Goal: Task Accomplishment & Management: Manage account settings

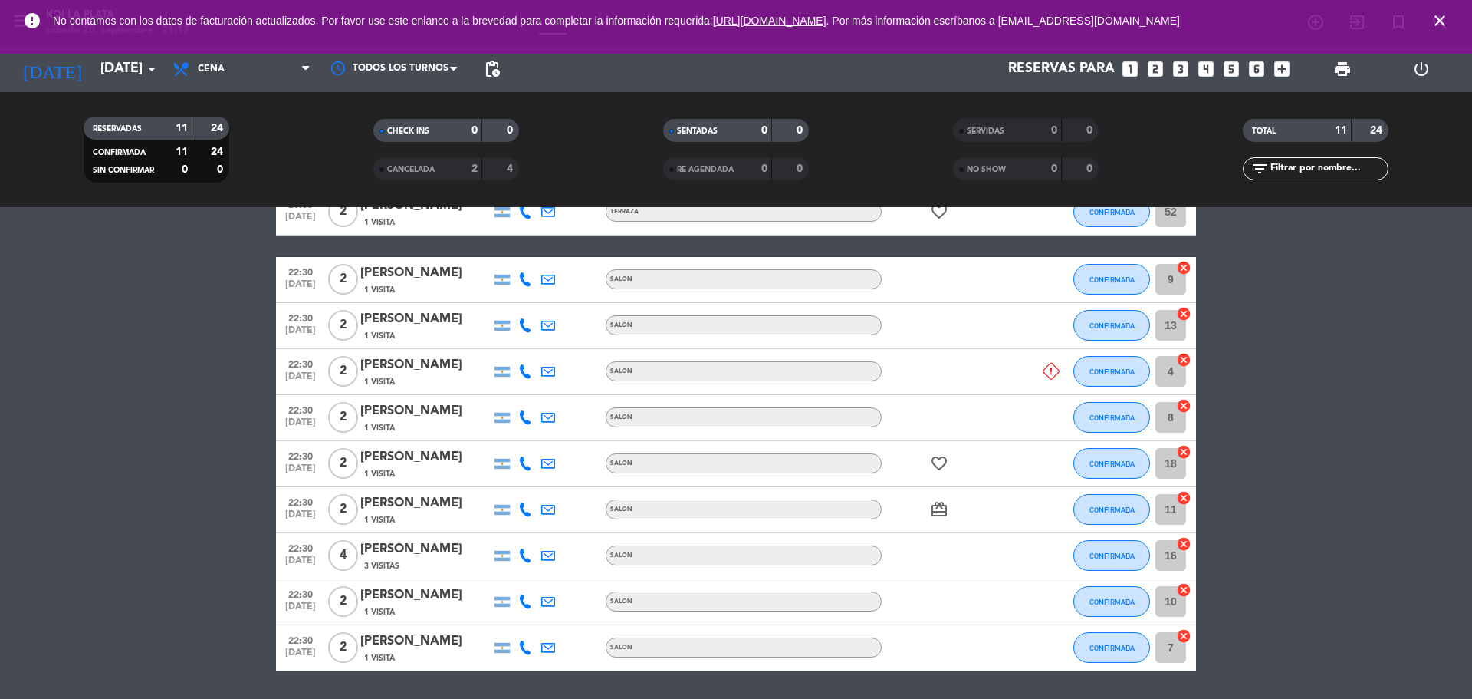
scroll to position [166, 0]
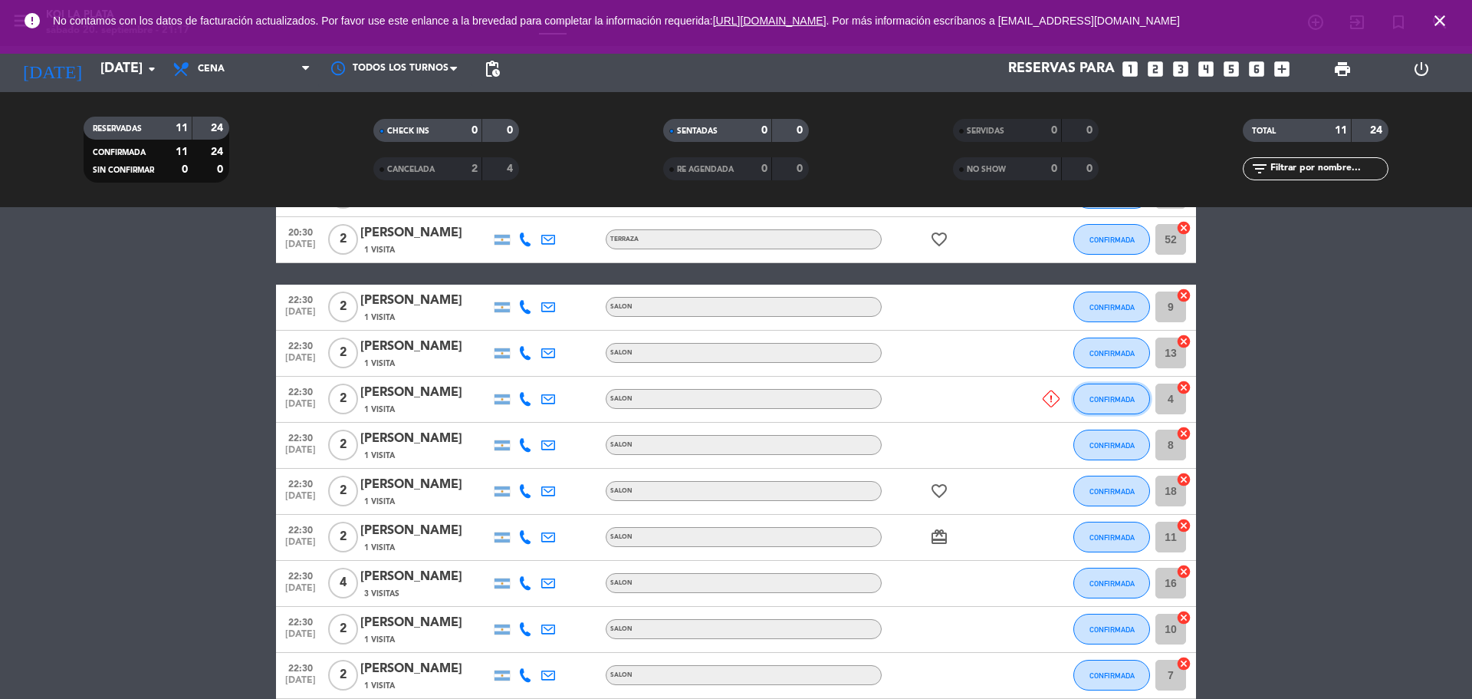
drag, startPoint x: 1124, startPoint y: 401, endPoint x: 1057, endPoint y: 386, distance: 69.0
click at [1045, 389] on div "22:30 [DATE] 2 [PERSON_NAME] 1 Visita SALON CONFIRMADA 4 cancel" at bounding box center [736, 400] width 920 height 46
click at [1048, 392] on icon at bounding box center [1051, 398] width 17 height 17
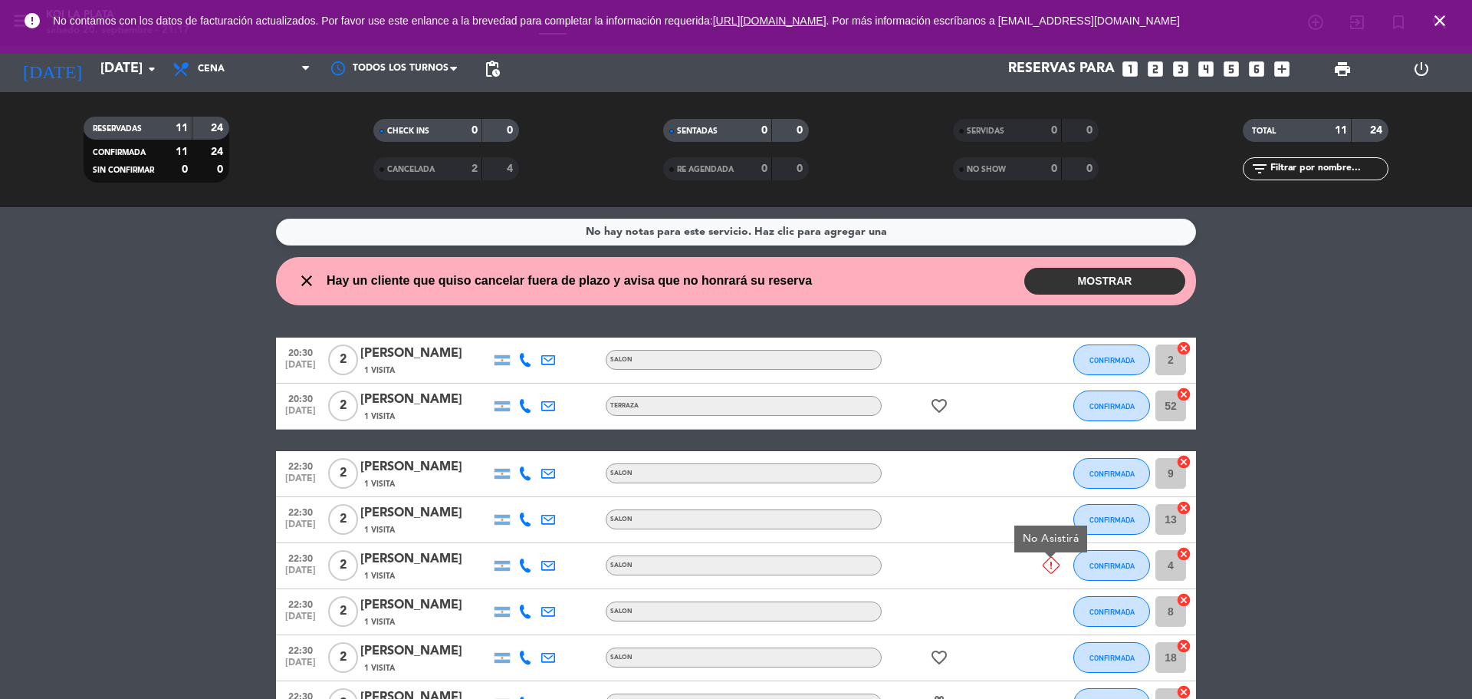
click at [1097, 256] on div "No hay notas para este servicio. Haz clic para agregar una close Hay un cliente…" at bounding box center [736, 453] width 1472 height 492
click at [1098, 272] on button "MOSTRAR" at bounding box center [1104, 281] width 161 height 27
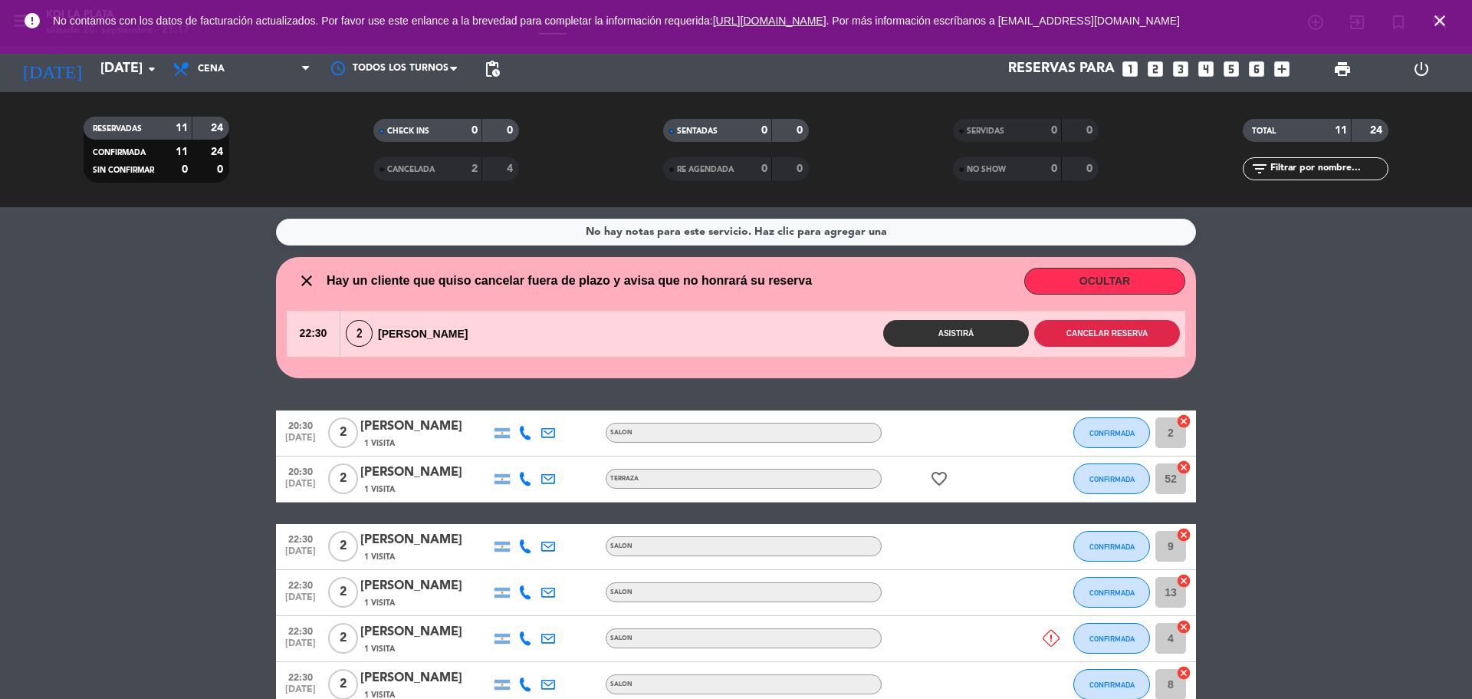
click at [1090, 334] on button "Cancelar reserva" at bounding box center [1107, 333] width 146 height 27
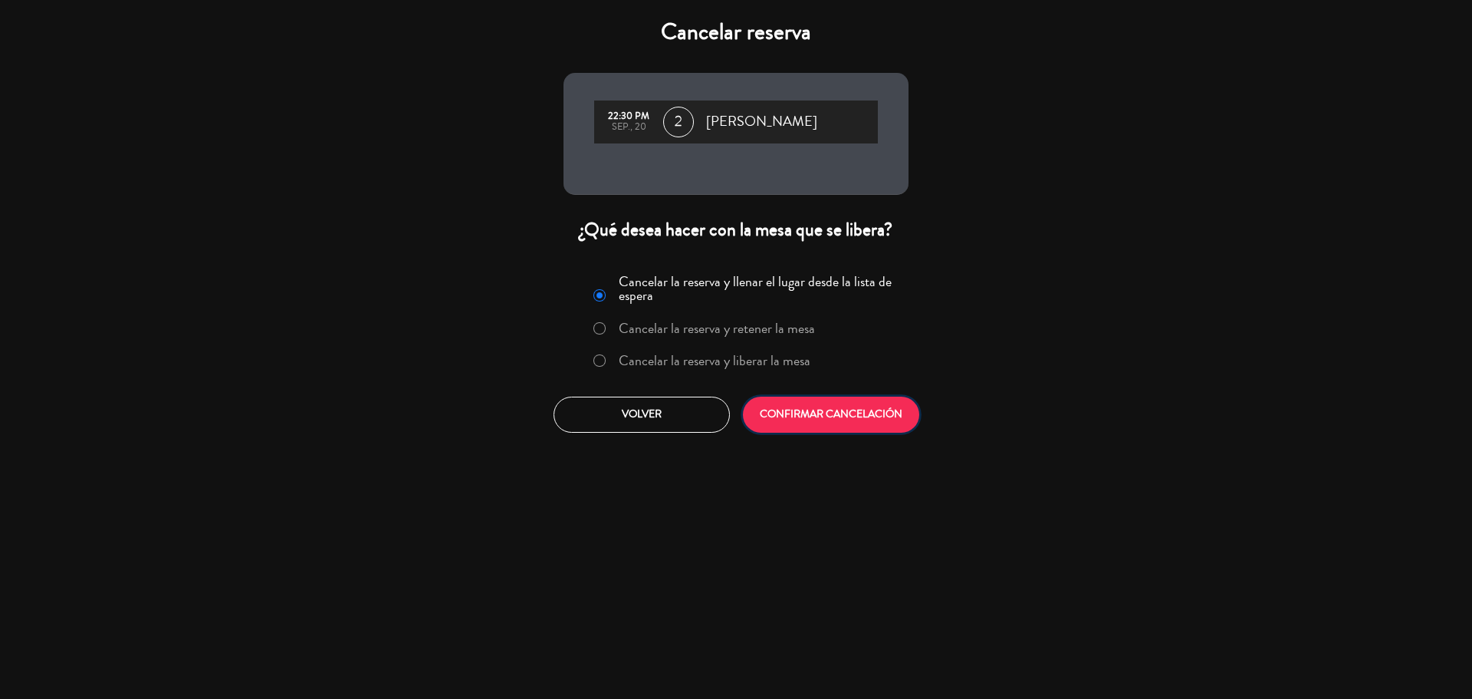
click at [857, 421] on button "CONFIRMAR CANCELACIÓN" at bounding box center [831, 414] width 176 height 36
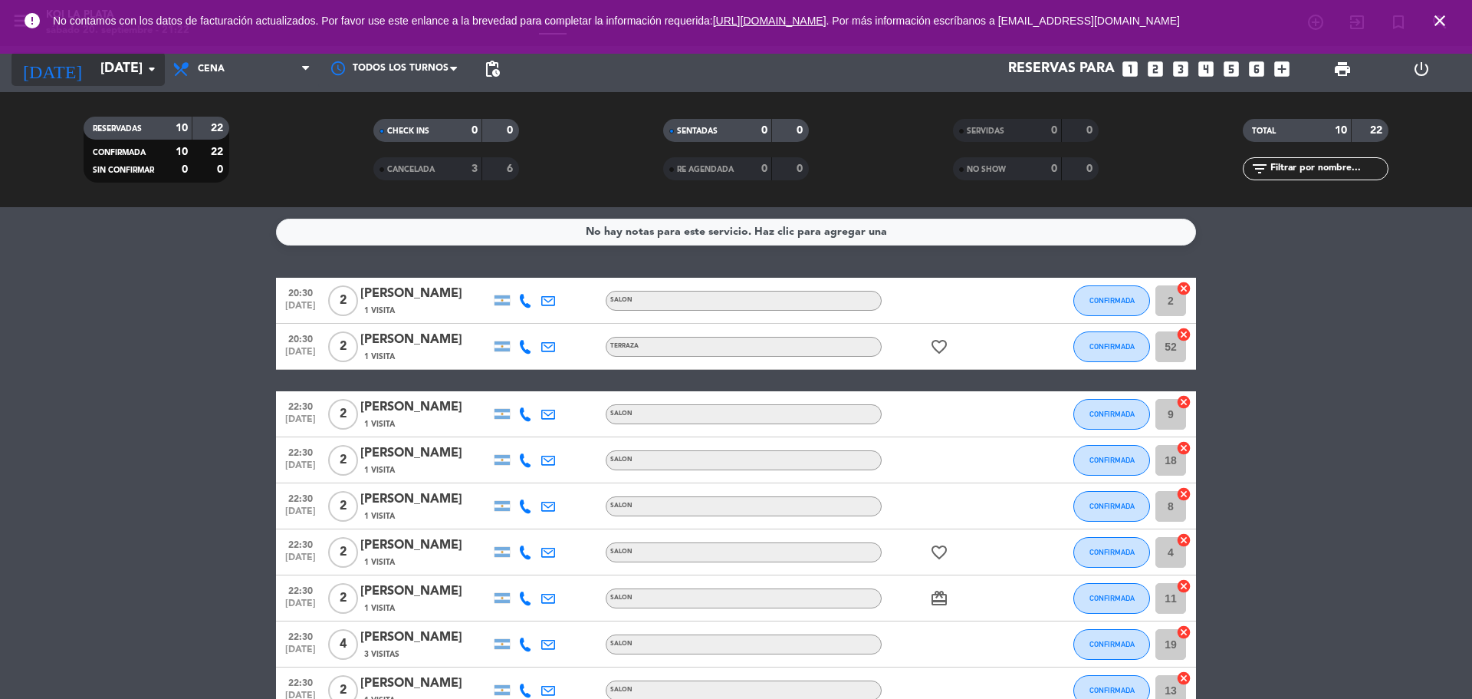
click at [135, 71] on input "[DATE]" at bounding box center [182, 69] width 178 height 31
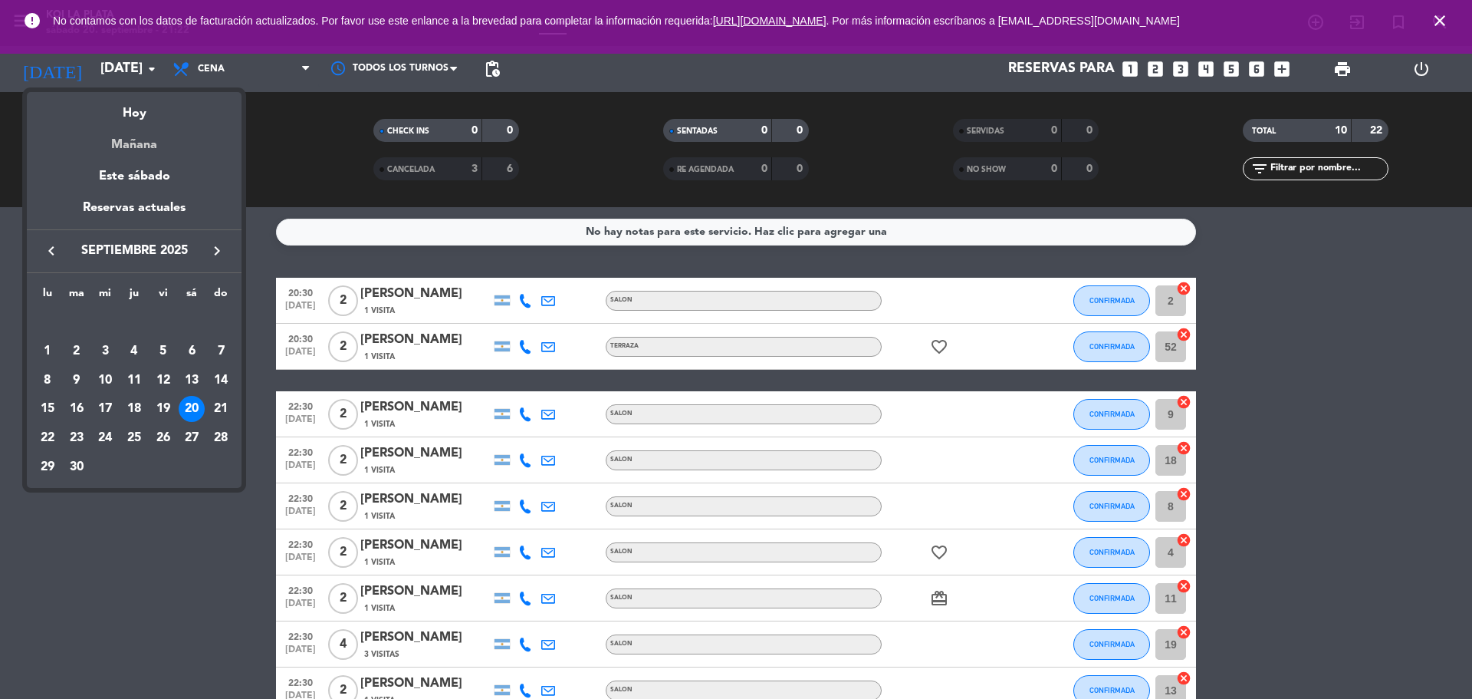
click at [150, 137] on div "Mañana" at bounding box center [134, 138] width 215 height 31
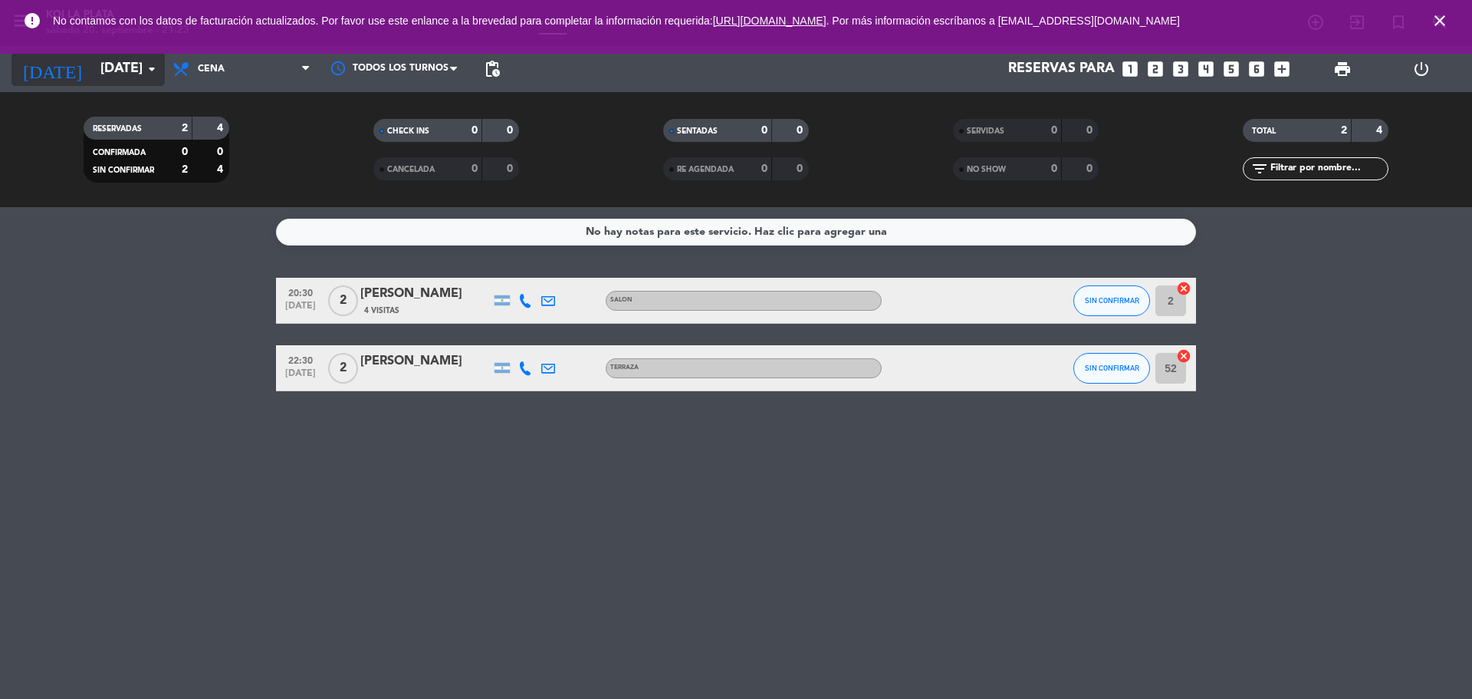
click at [124, 65] on input "[DATE]" at bounding box center [182, 69] width 178 height 31
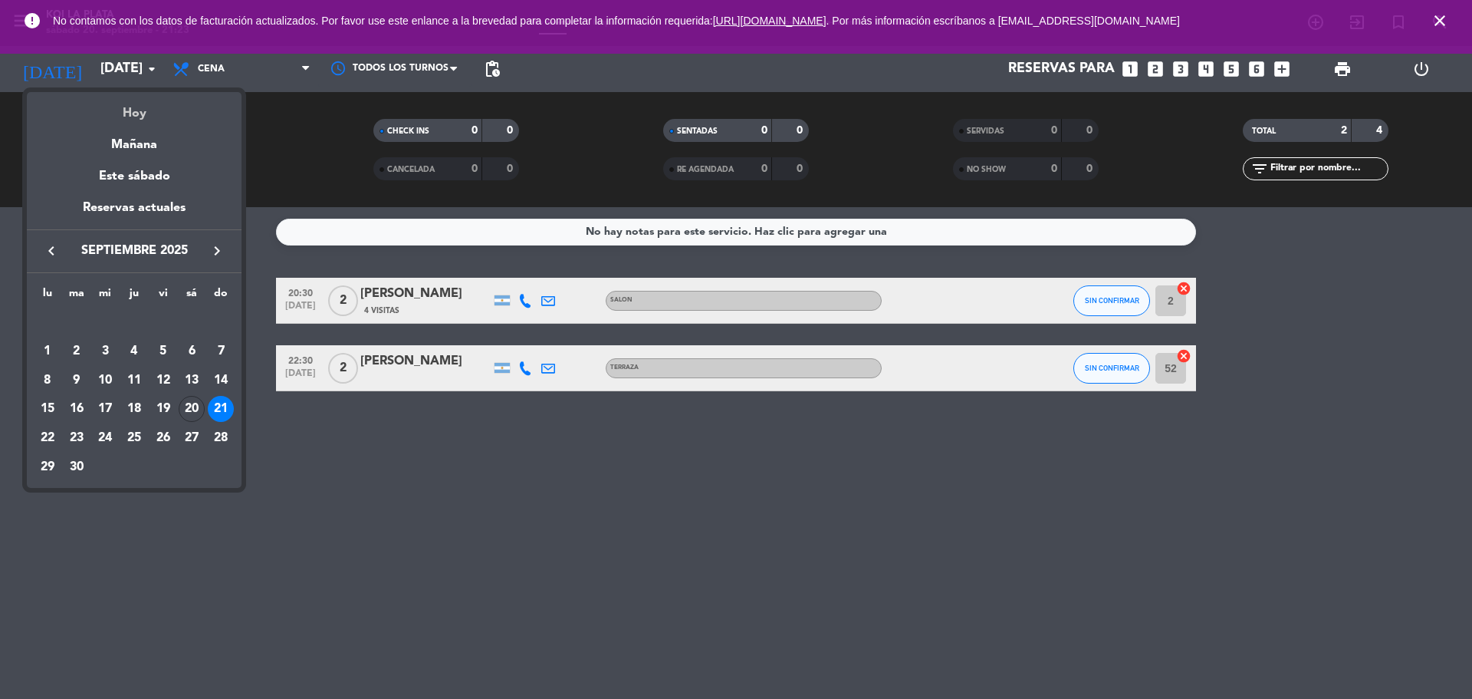
click at [149, 121] on div "Hoy" at bounding box center [134, 107] width 215 height 31
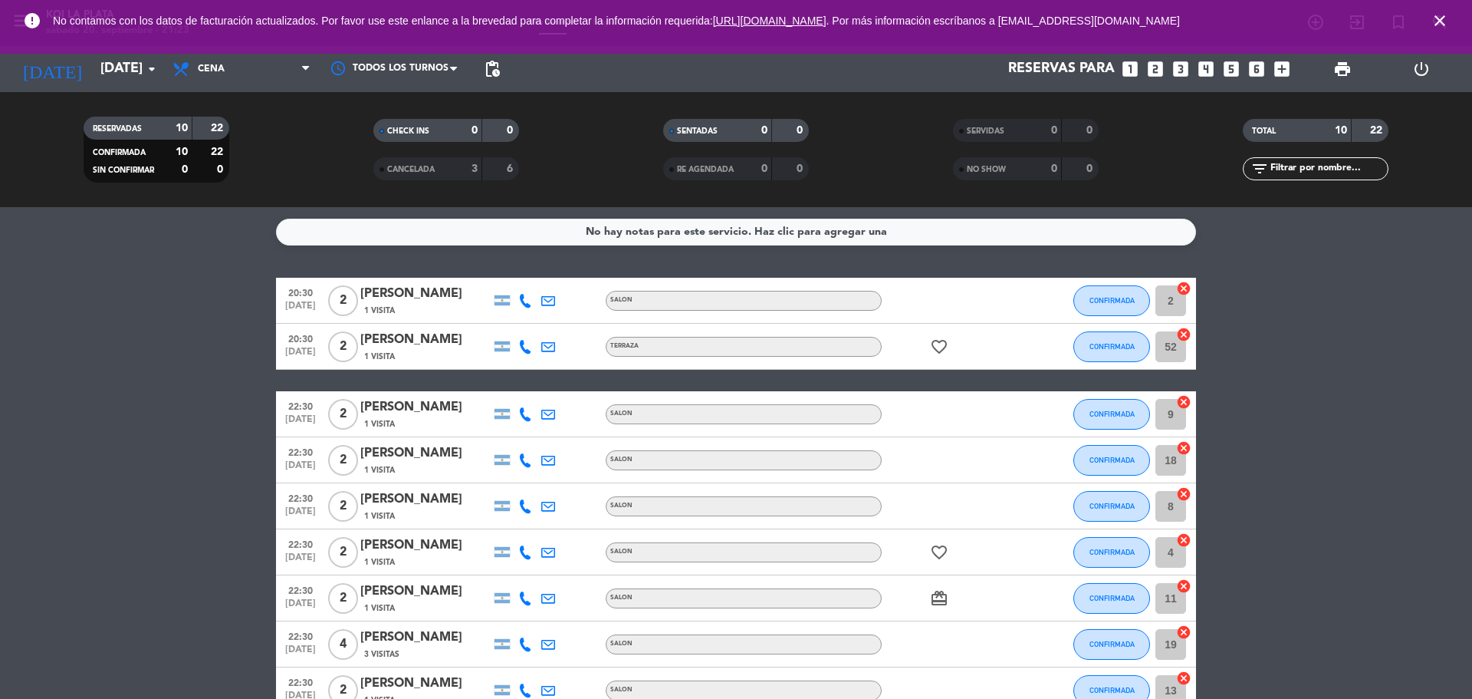
click at [425, 176] on div "CANCELADA" at bounding box center [412, 169] width 71 height 18
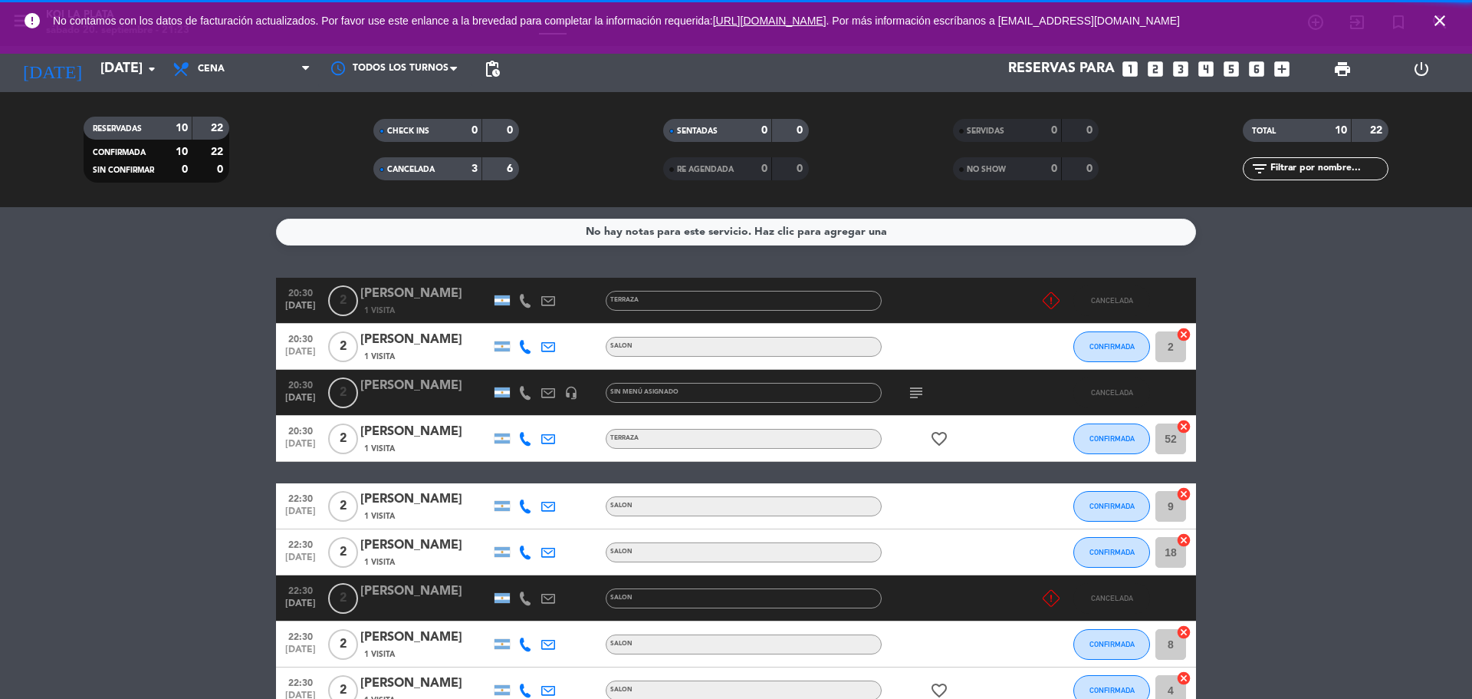
click at [438, 163] on div "CANCELADA" at bounding box center [412, 169] width 71 height 18
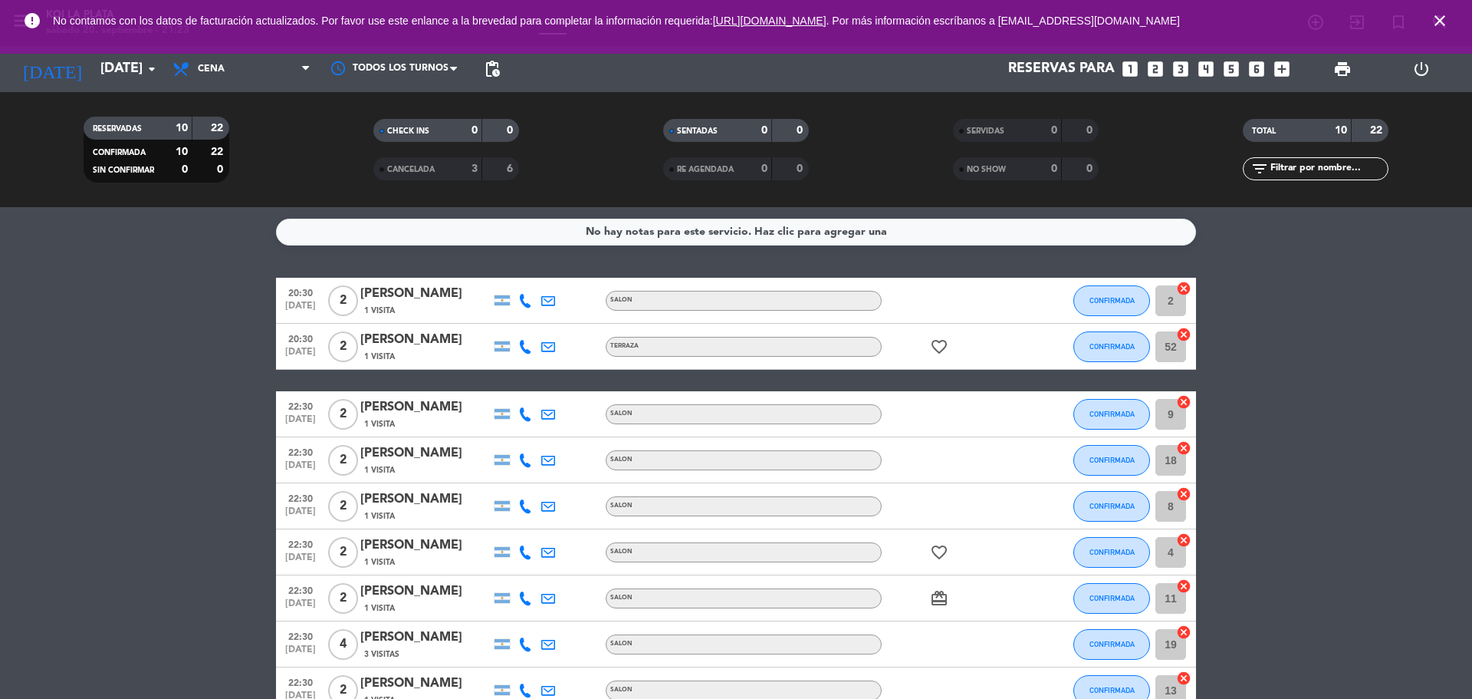
click at [438, 163] on div "CANCELADA" at bounding box center [412, 169] width 71 height 18
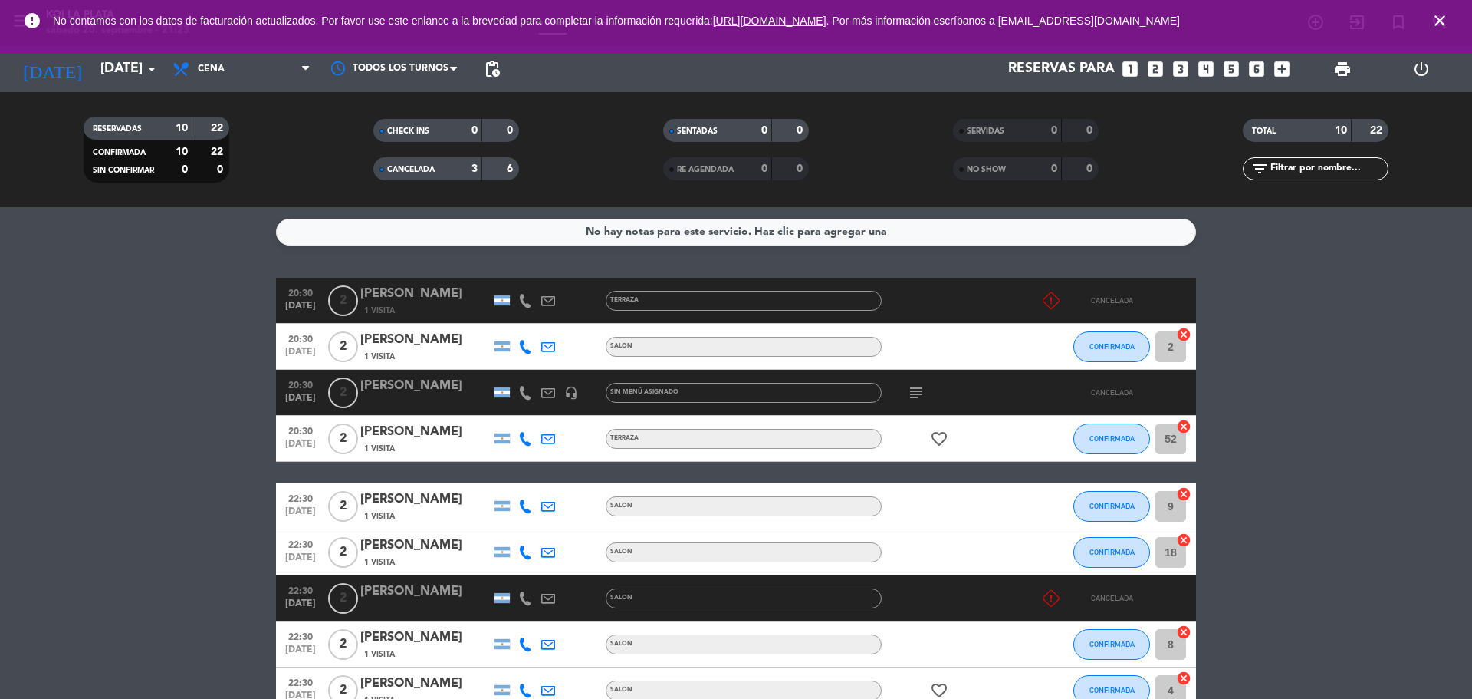
click at [438, 163] on div "CANCELADA" at bounding box center [412, 169] width 71 height 18
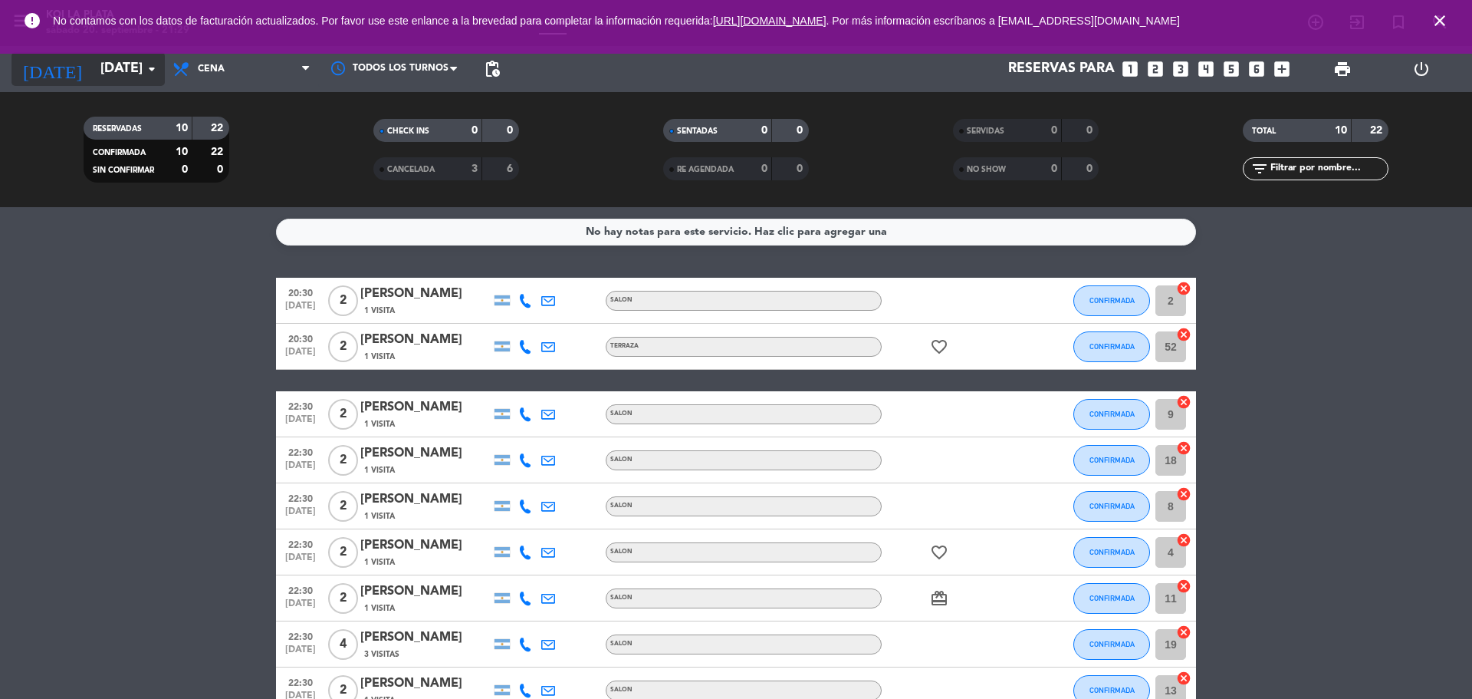
click at [131, 75] on input "[DATE]" at bounding box center [182, 69] width 178 height 31
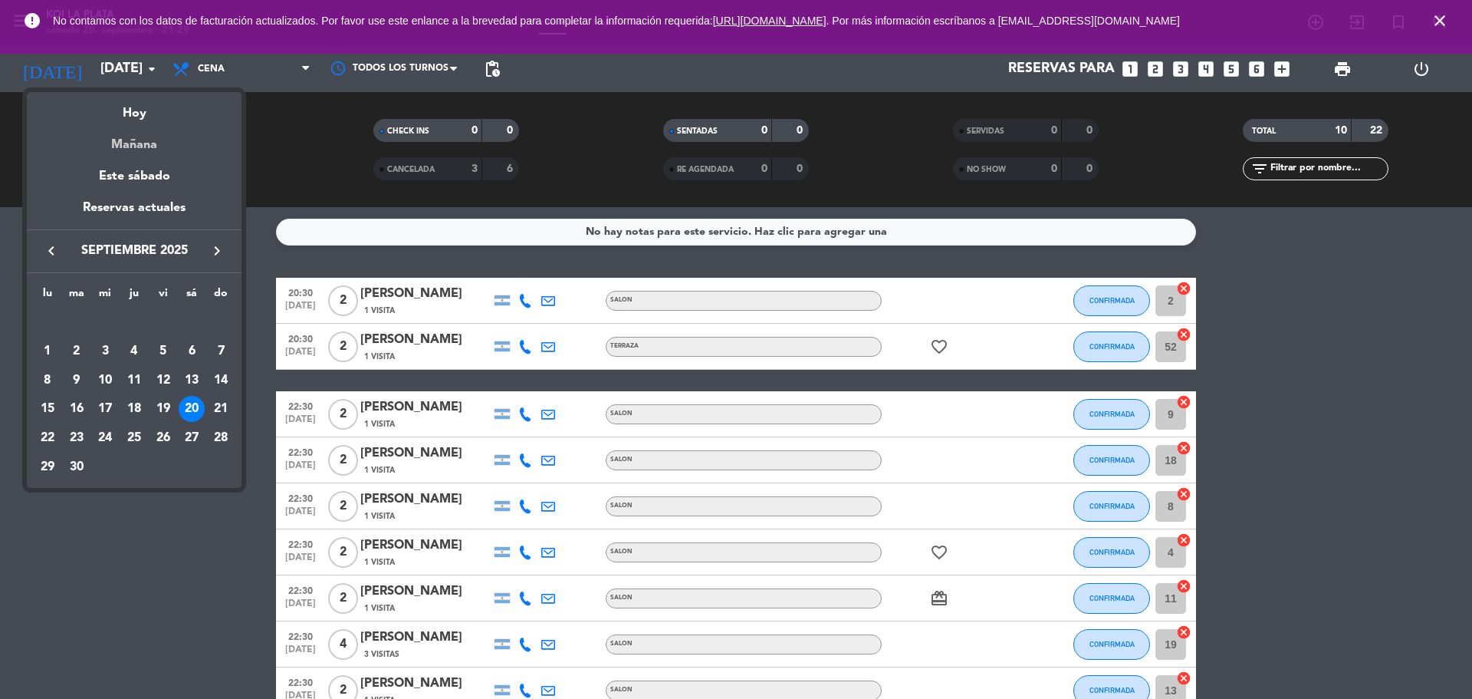
click at [157, 144] on div "Mañana" at bounding box center [134, 138] width 215 height 31
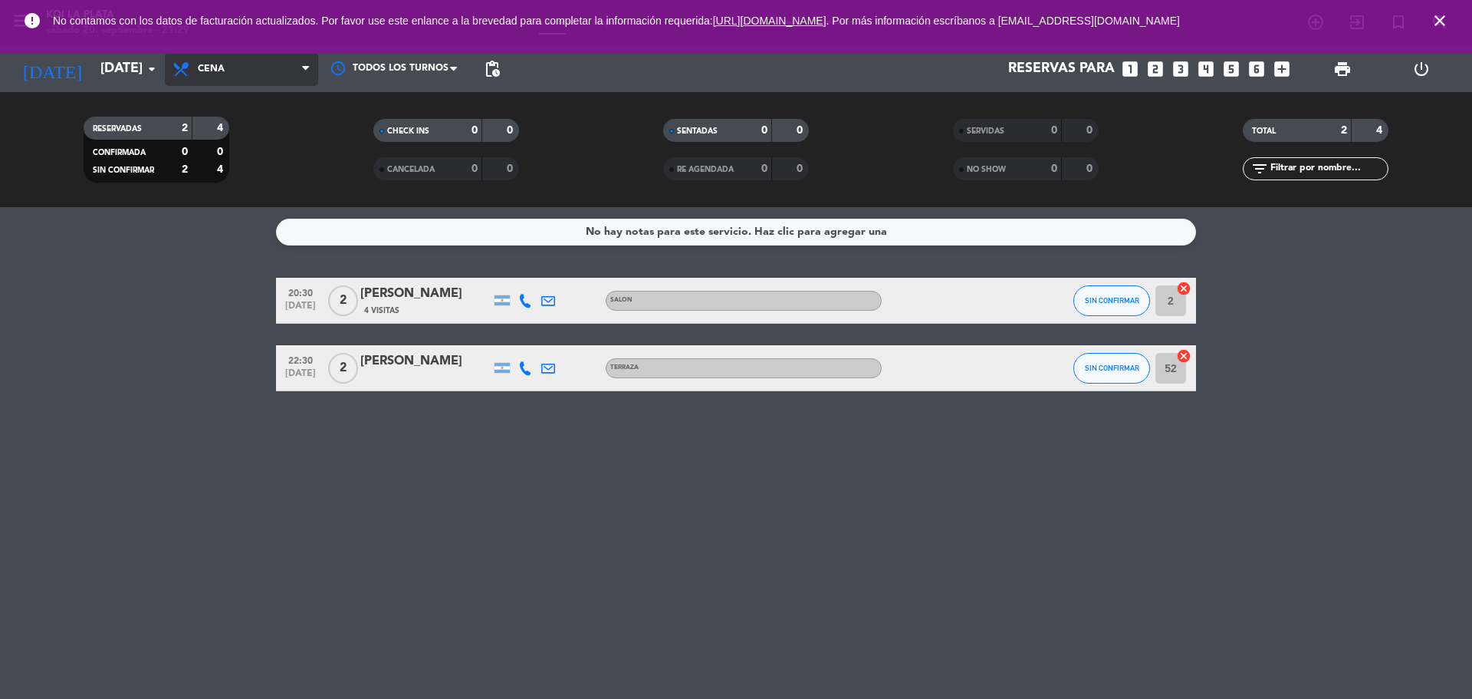
click at [169, 67] on span "Cena" at bounding box center [241, 69] width 153 height 34
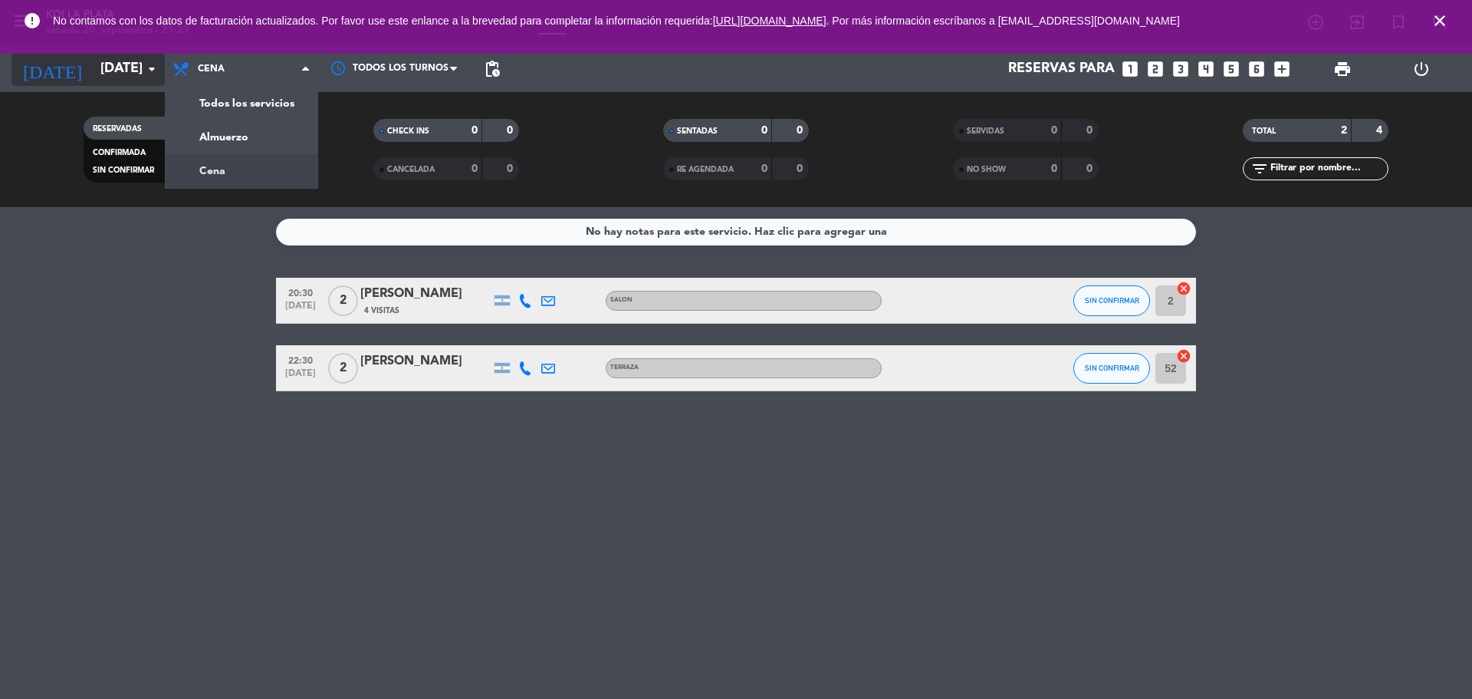
click at [163, 67] on input "[DATE]" at bounding box center [182, 69] width 178 height 31
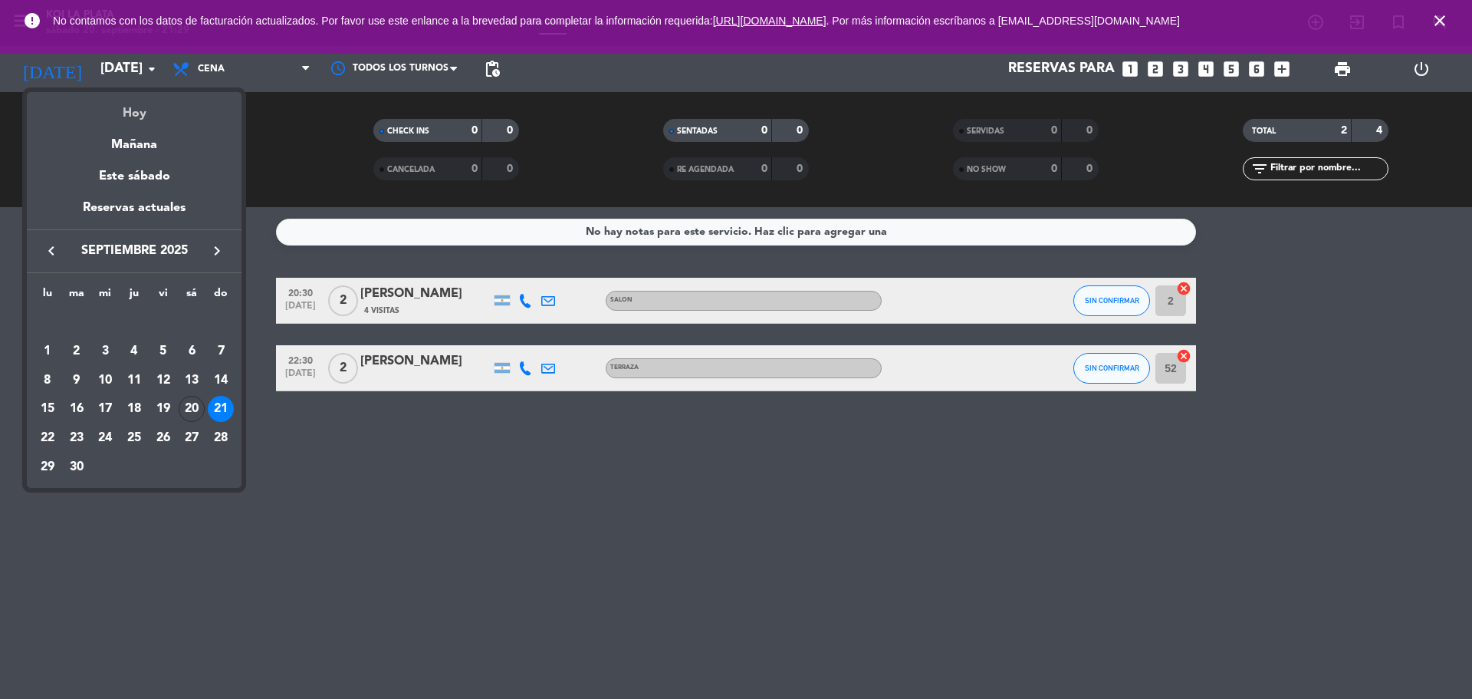
drag, startPoint x: 161, startPoint y: 123, endPoint x: 163, endPoint y: 115, distance: 8.6
click at [163, 115] on div "semana que viene esta semana semana previa misma semana del año anterior Hoy Ma…" at bounding box center [134, 182] width 215 height 181
click at [163, 115] on div "Hoy" at bounding box center [134, 107] width 215 height 31
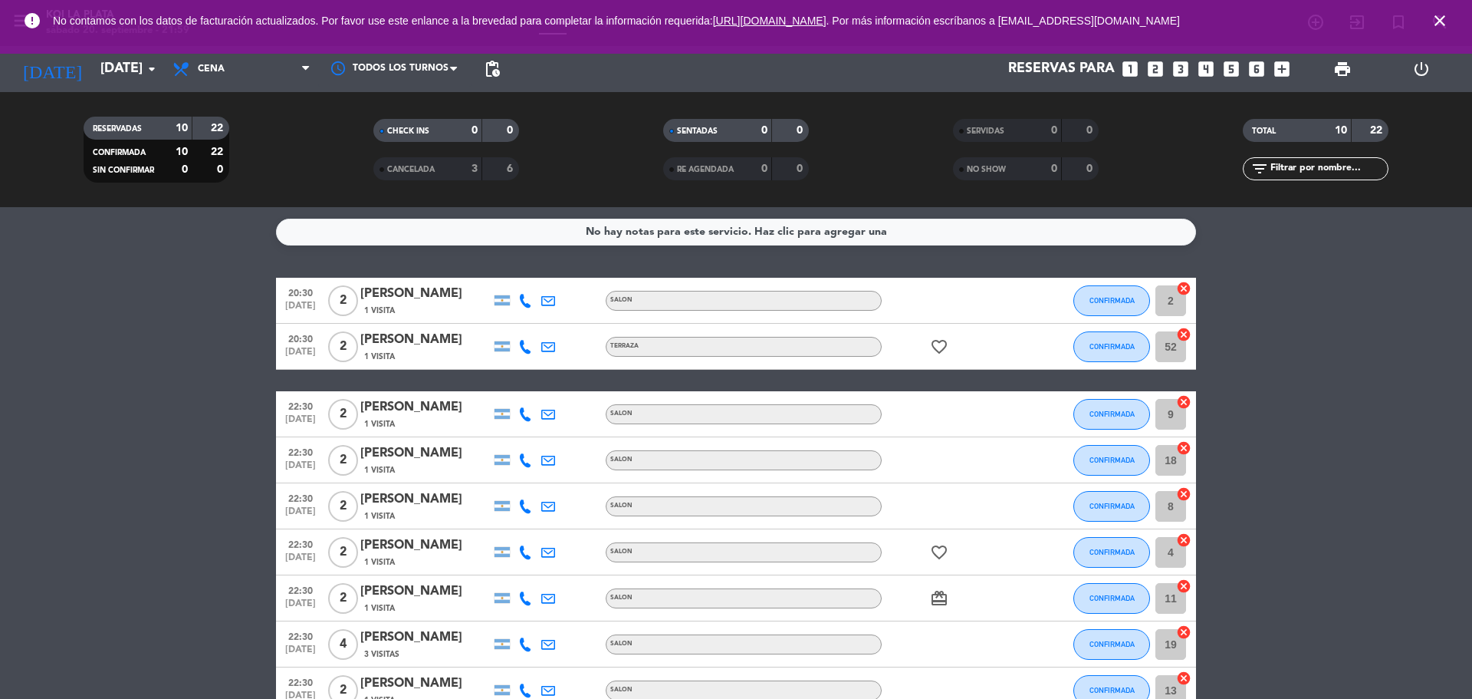
click at [1446, 142] on div "TOTAL 10 22" at bounding box center [1316, 138] width 290 height 38
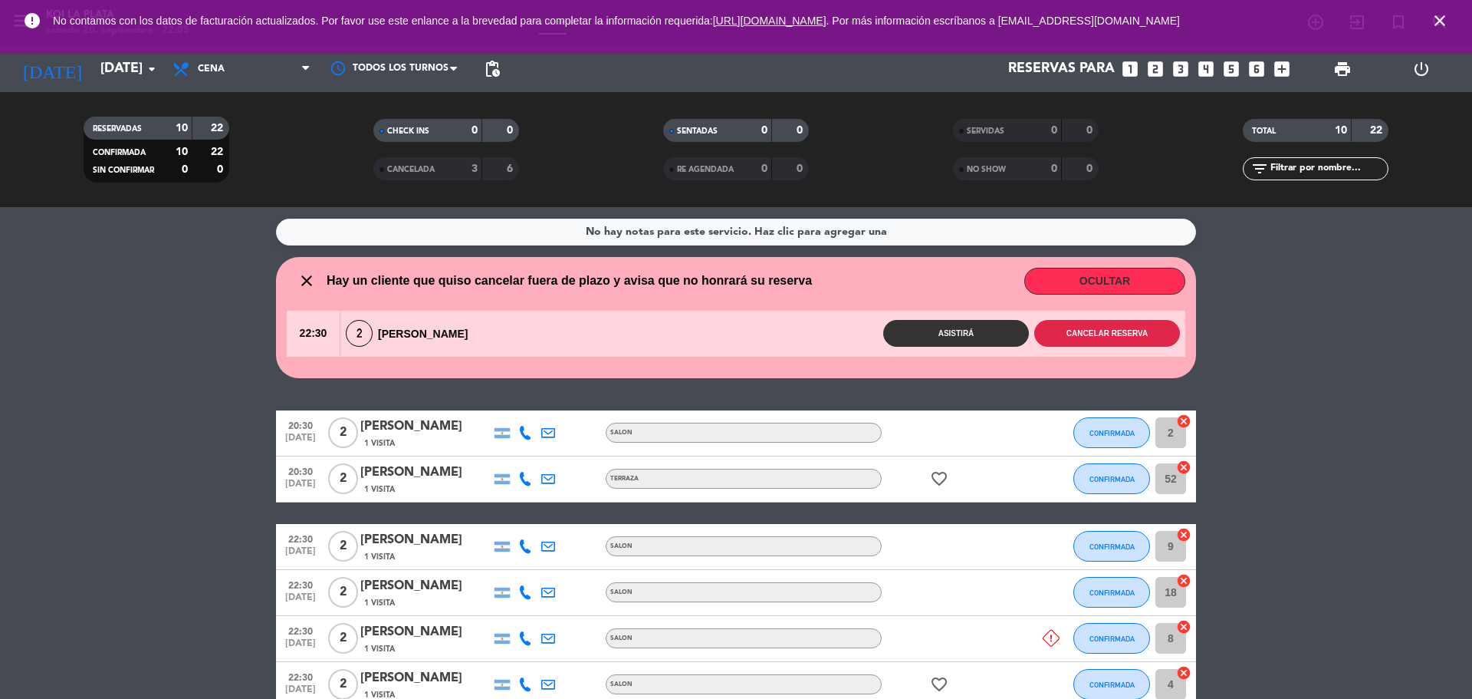
click at [1121, 331] on button "Cancelar reserva" at bounding box center [1107, 333] width 146 height 27
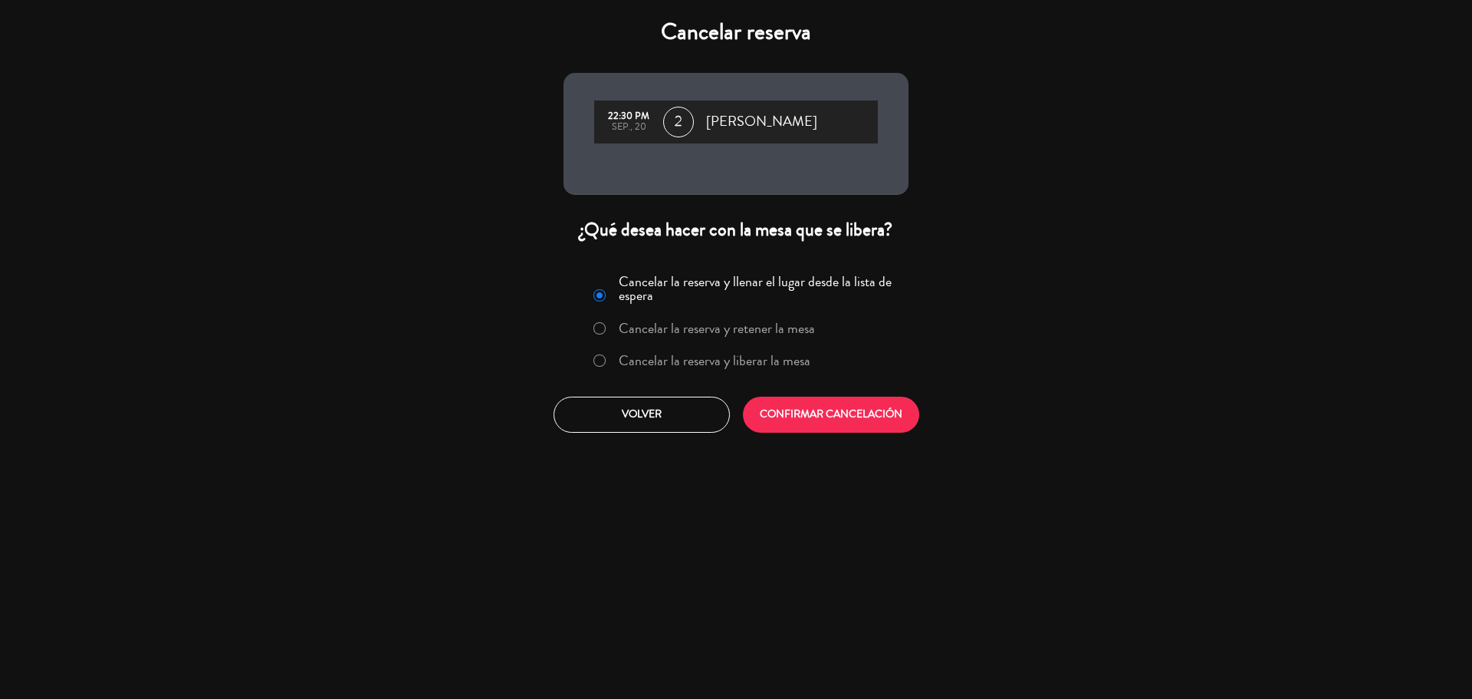
drag, startPoint x: 804, startPoint y: 383, endPoint x: 812, endPoint y: 403, distance: 21.4
click at [812, 403] on div "Cancelar la reserva y llenar el lugar desde la lista de espera Cancelar la rese…" at bounding box center [736, 351] width 368 height 186
click at [812, 403] on button "CONFIRMAR CANCELACIÓN" at bounding box center [831, 414] width 176 height 36
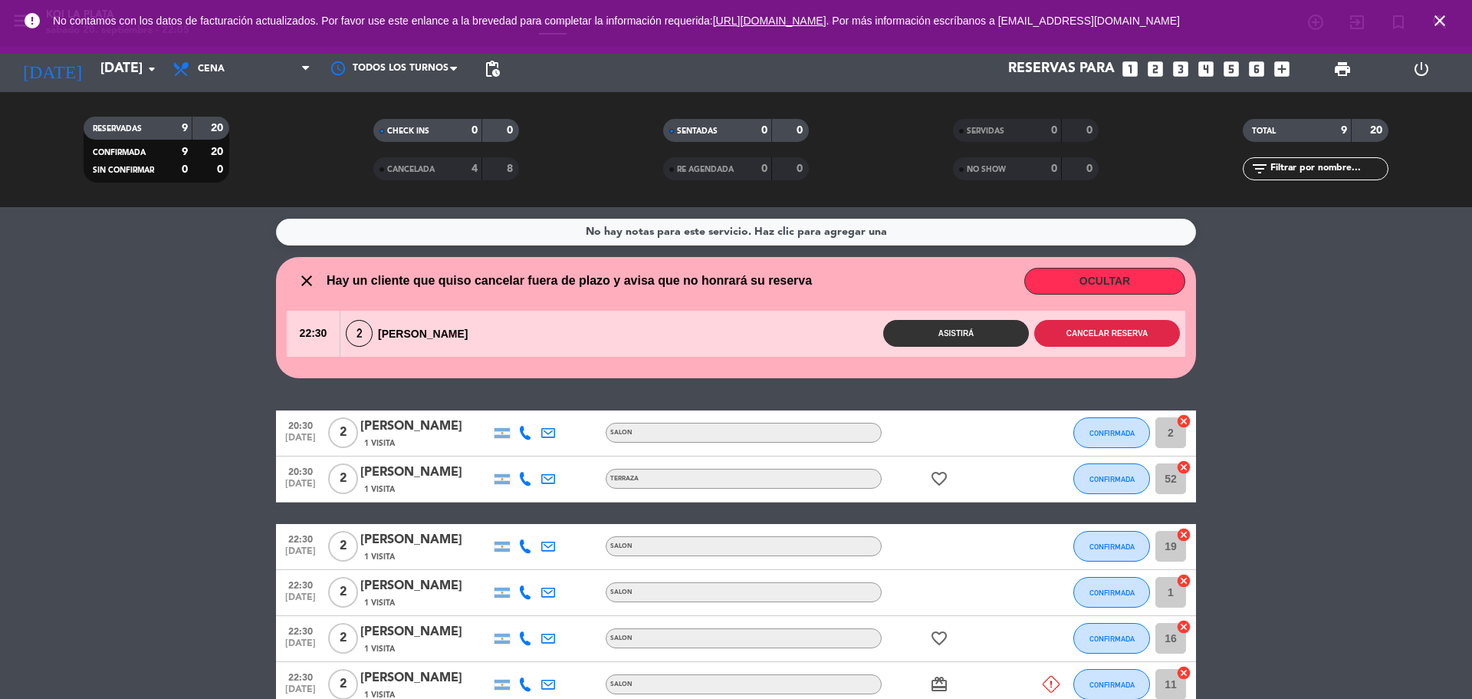
click at [1122, 328] on button "Cancelar reserva" at bounding box center [1107, 333] width 146 height 27
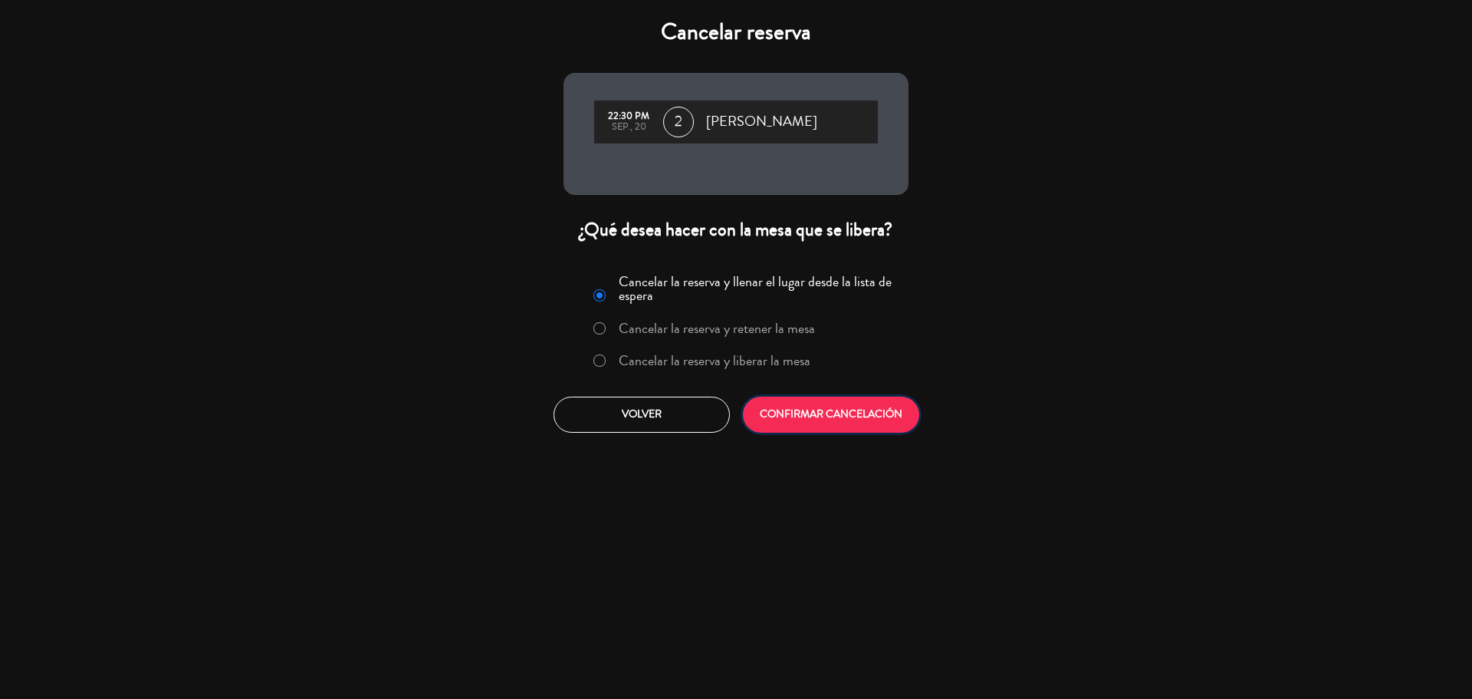
click at [840, 409] on button "CONFIRMAR CANCELACIÓN" at bounding box center [831, 414] width 176 height 36
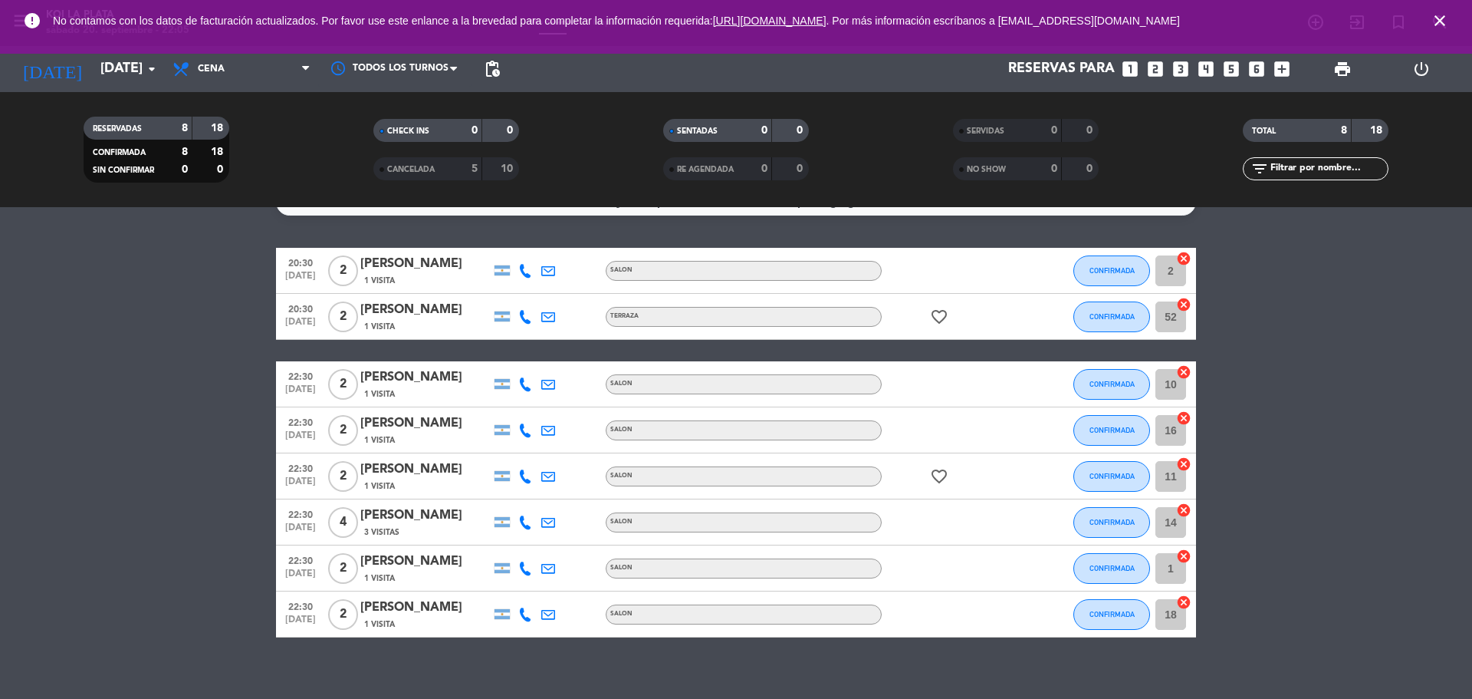
scroll to position [45, 0]
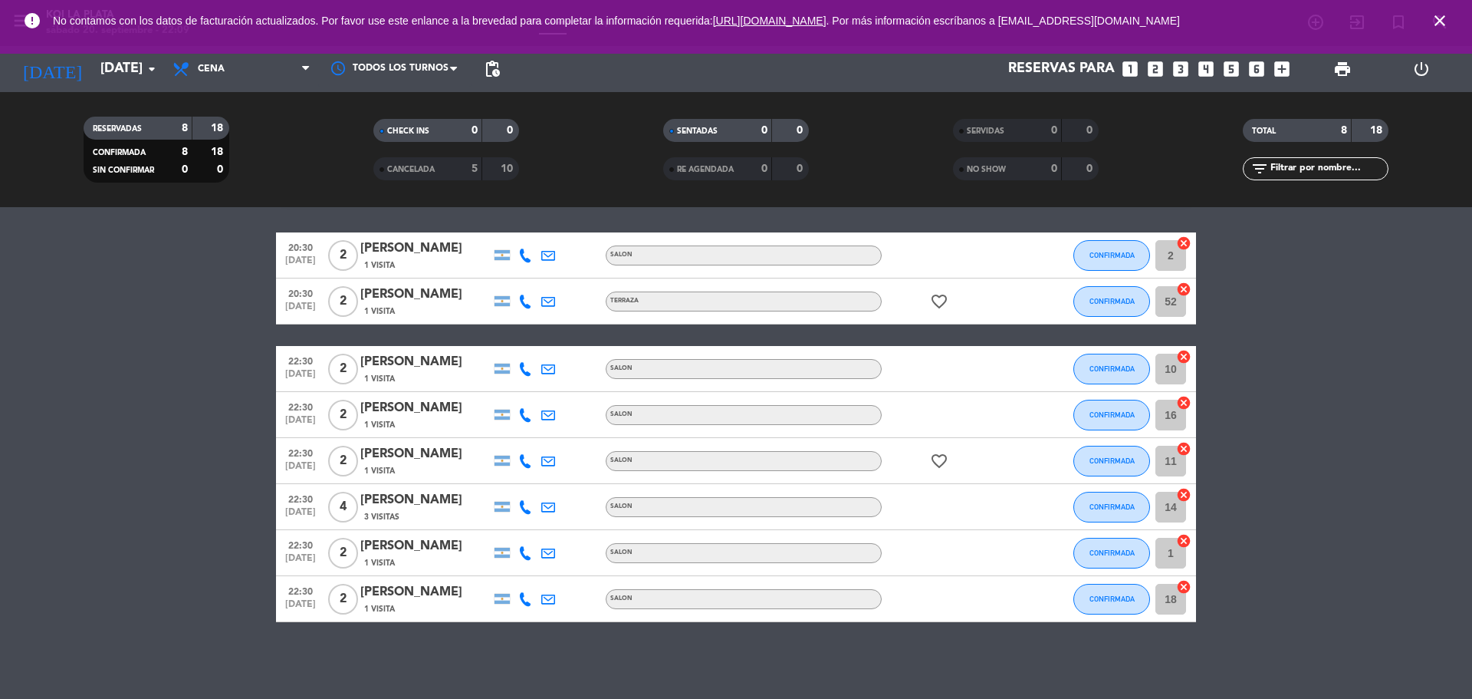
click at [425, 166] on span "CANCELADA" at bounding box center [411, 170] width 48 height 8
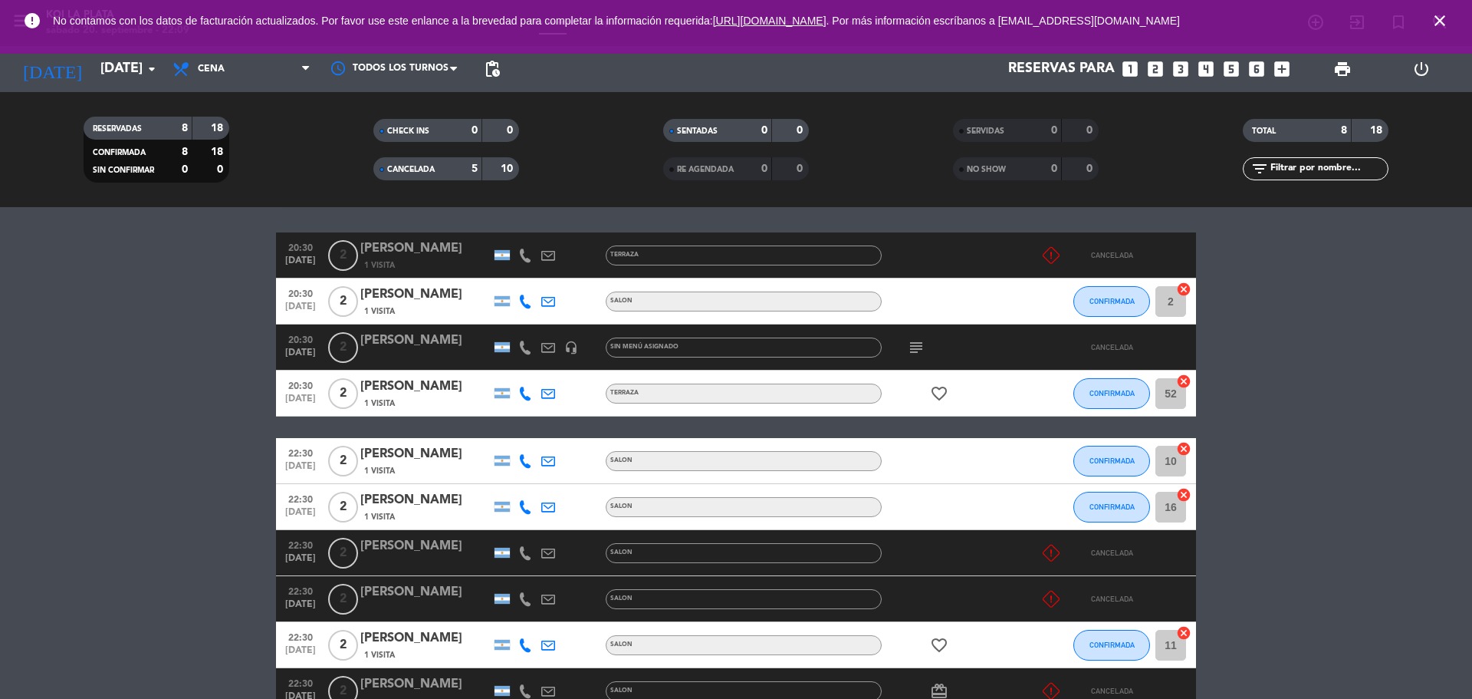
click at [425, 166] on span "CANCELADA" at bounding box center [411, 170] width 48 height 8
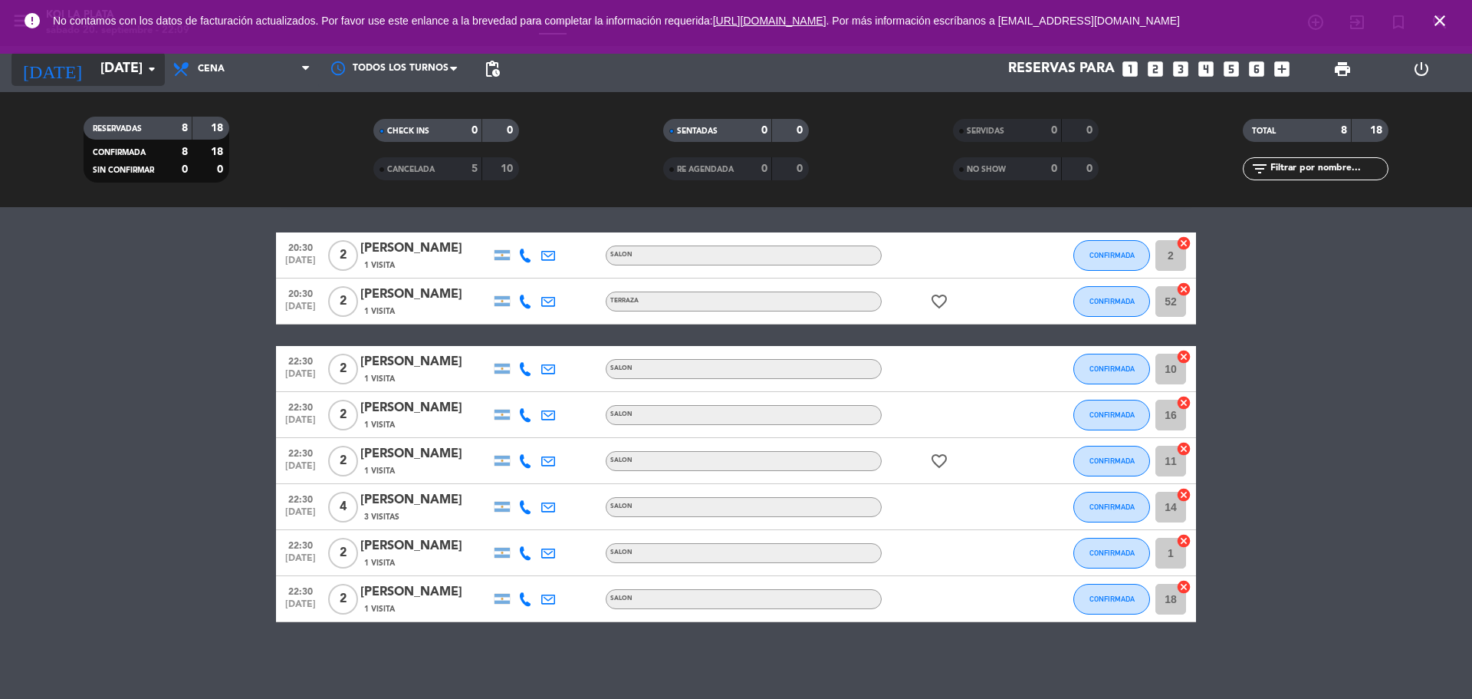
click at [125, 65] on input "[DATE]" at bounding box center [182, 69] width 178 height 31
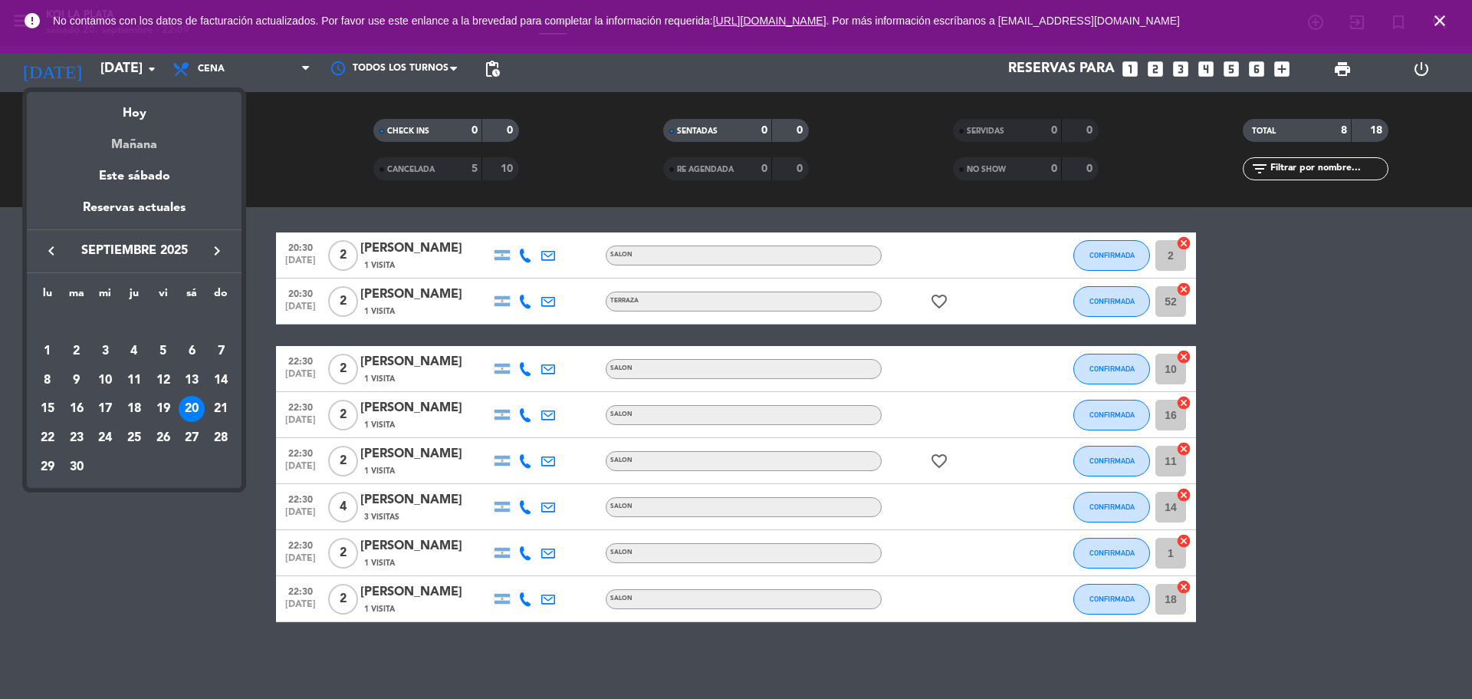
click at [163, 143] on div "Mañana" at bounding box center [134, 138] width 215 height 31
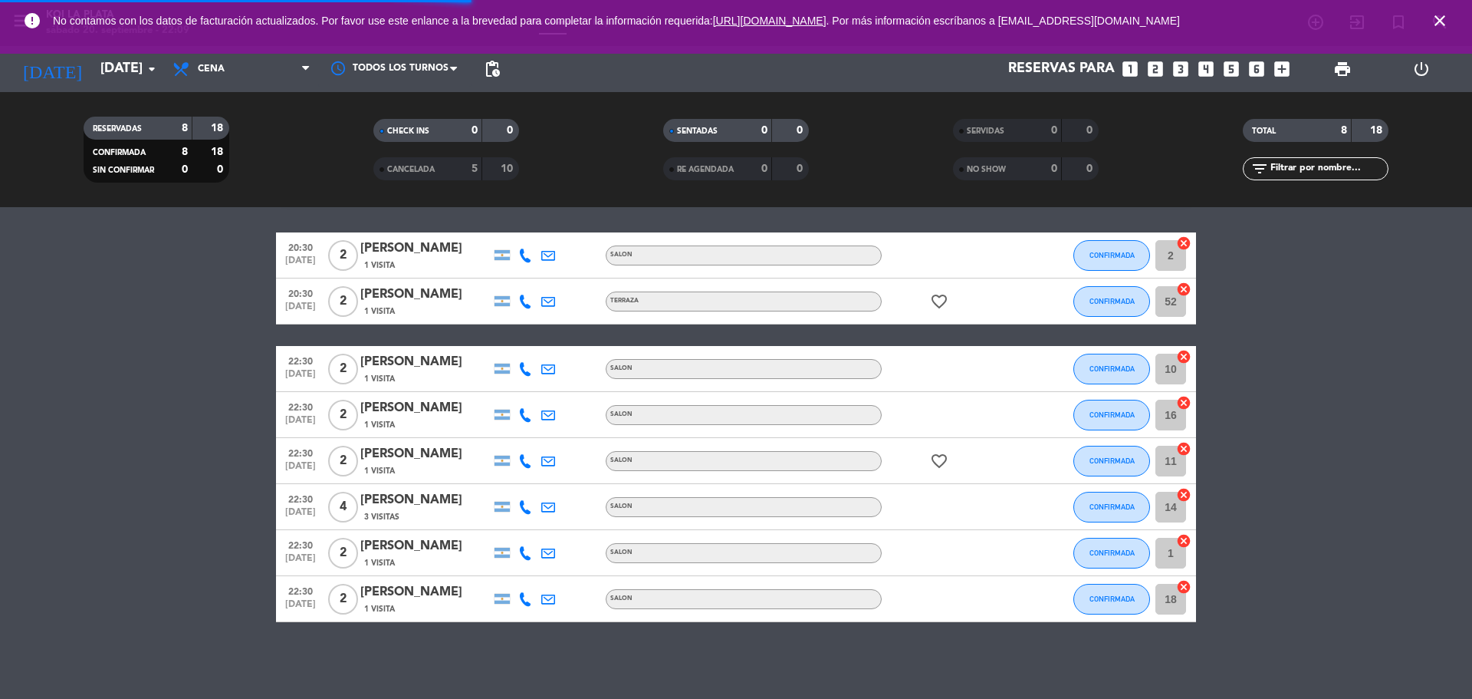
scroll to position [0, 0]
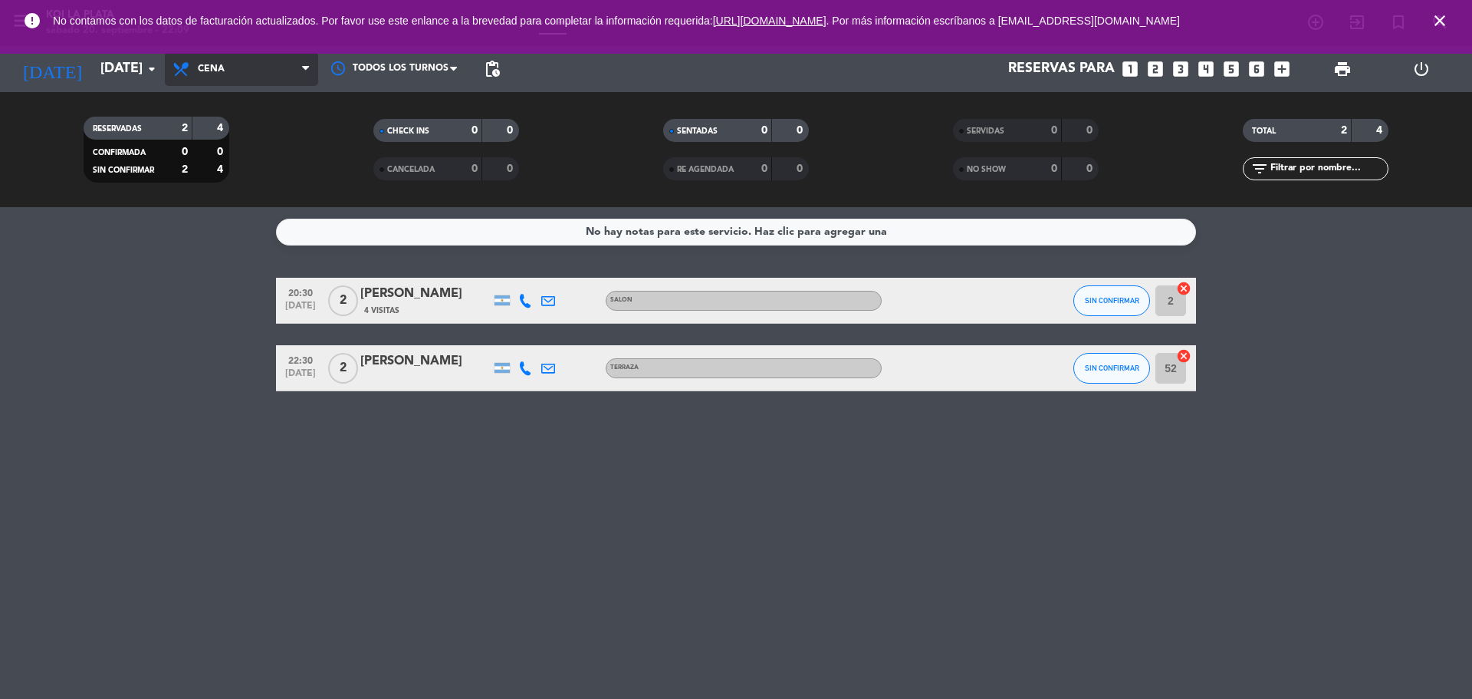
click at [247, 63] on span "Cena" at bounding box center [241, 69] width 153 height 34
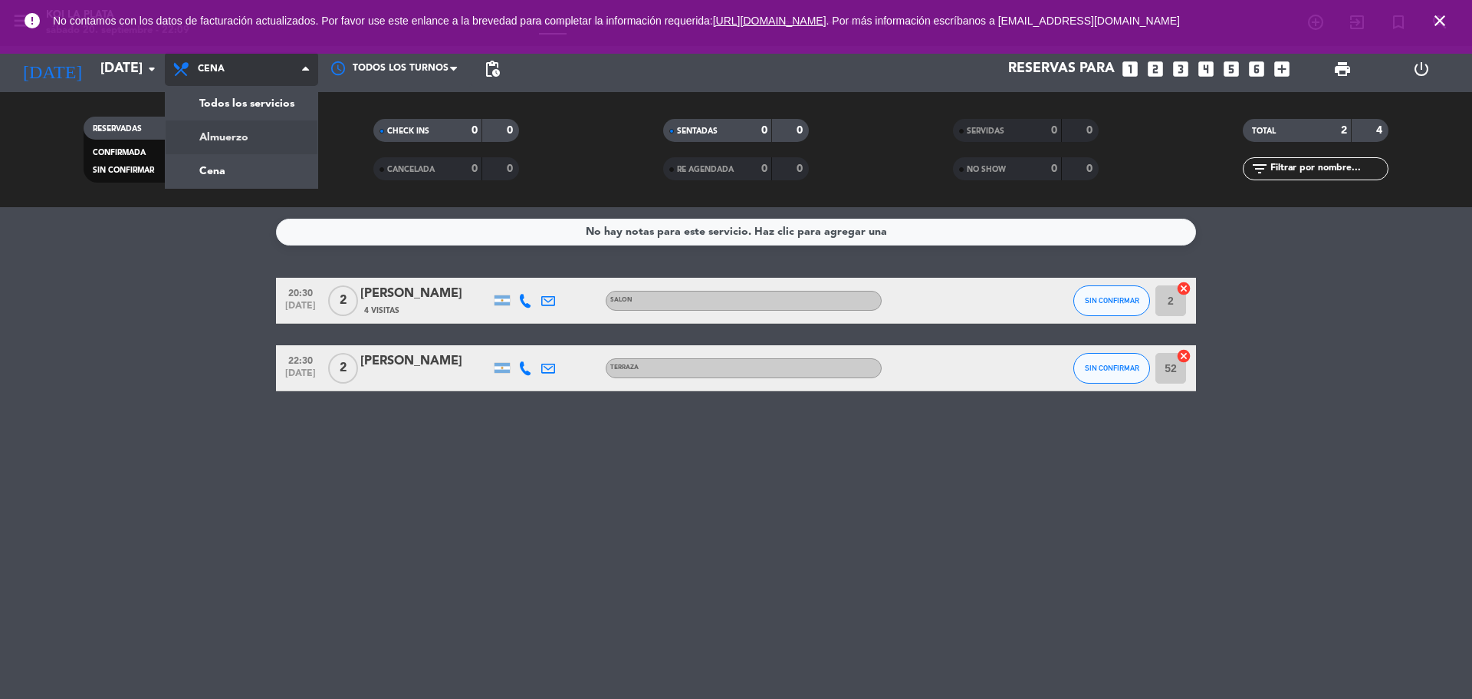
click at [206, 129] on div "menu KOI LA PLATA [DATE] 20. septiembre - 22:09 Mis reservas Mapa de mesas Disp…" at bounding box center [736, 103] width 1472 height 207
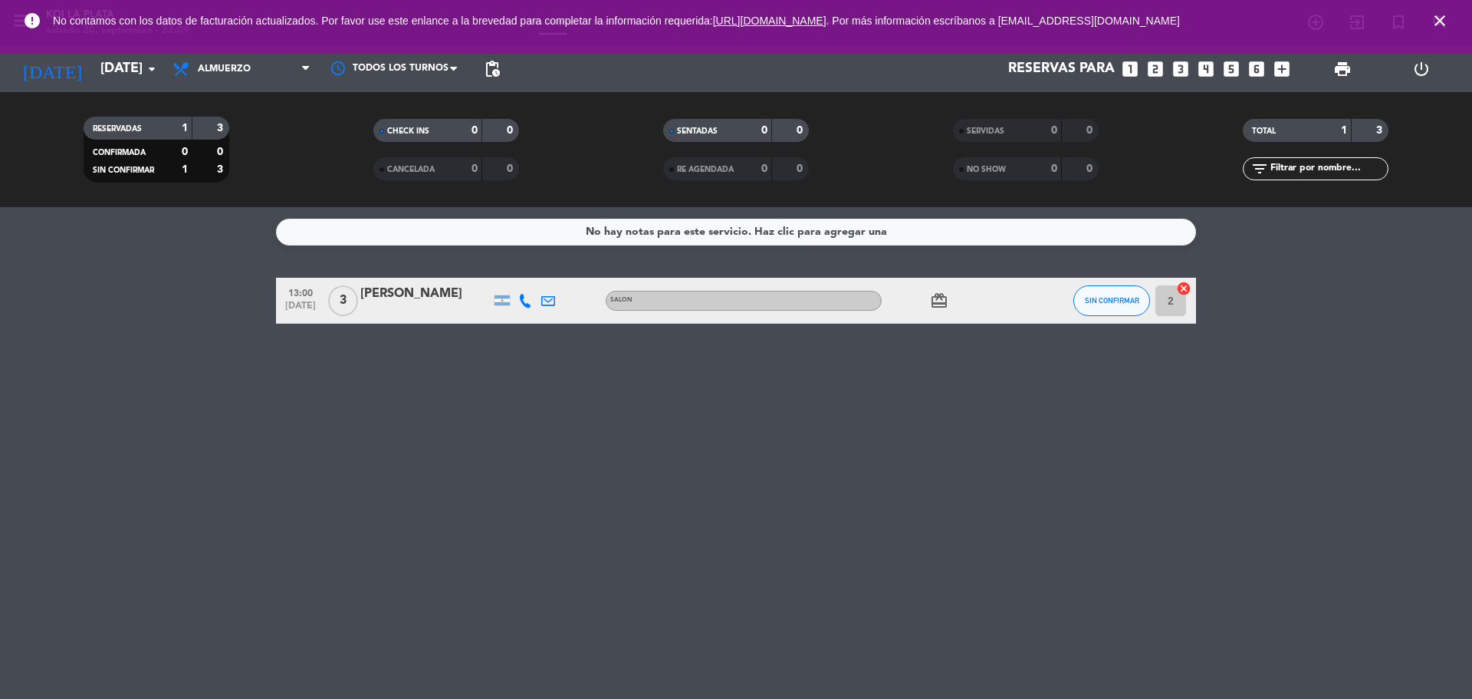
click at [210, 48] on div "error No contamos con los datos de facturación actualizados. Por favor use este…" at bounding box center [736, 27] width 1472 height 54
click at [209, 61] on span "Almuerzo" at bounding box center [241, 69] width 153 height 34
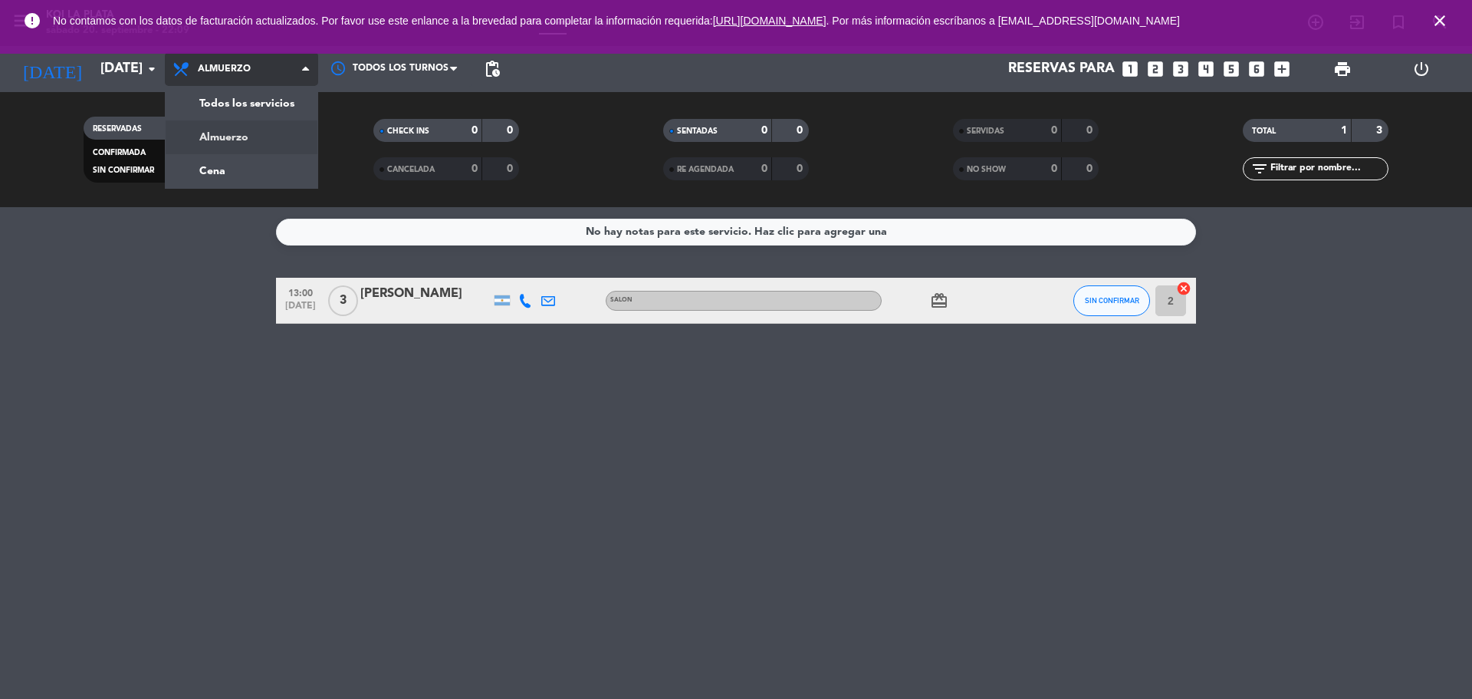
click at [204, 140] on div "menu KOI LA PLATA [DATE] 20. septiembre - 22:09 Mis reservas Mapa de mesas Disp…" at bounding box center [736, 103] width 1472 height 207
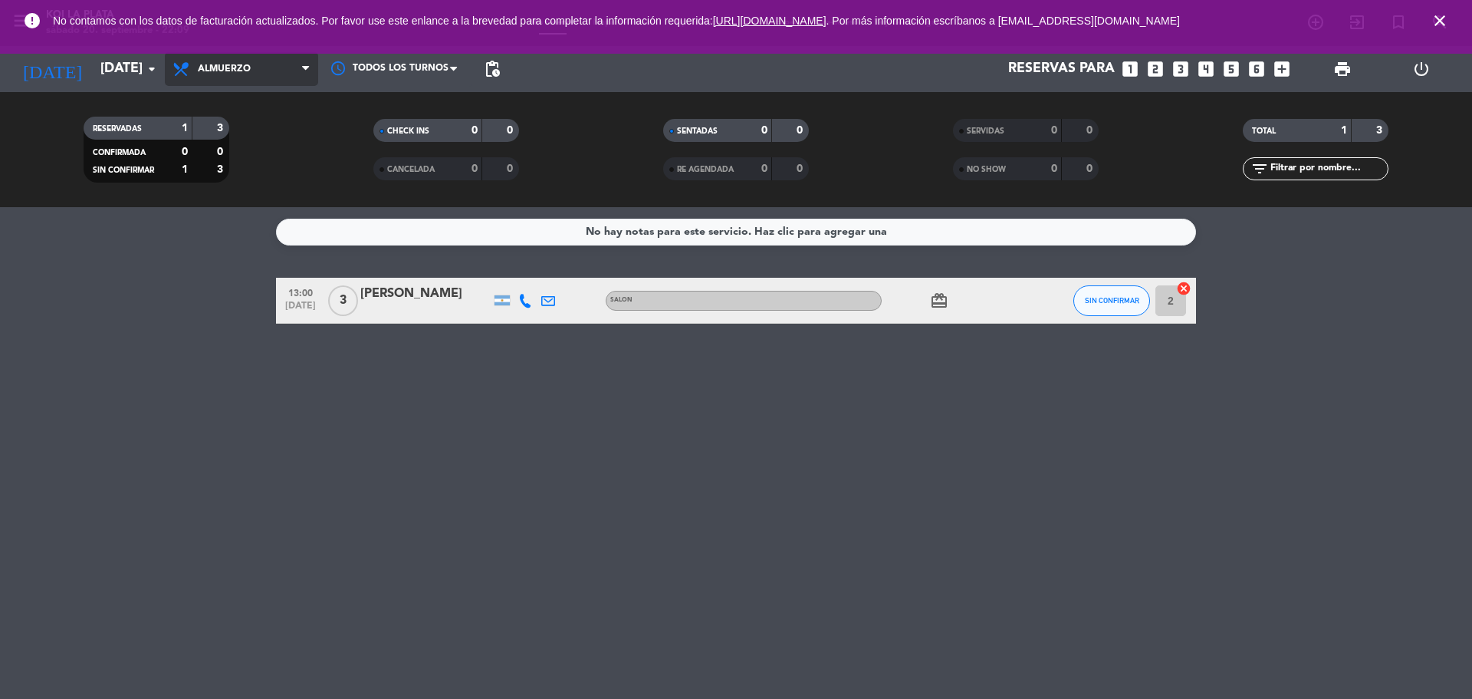
click at [208, 75] on span "Almuerzo" at bounding box center [241, 69] width 153 height 34
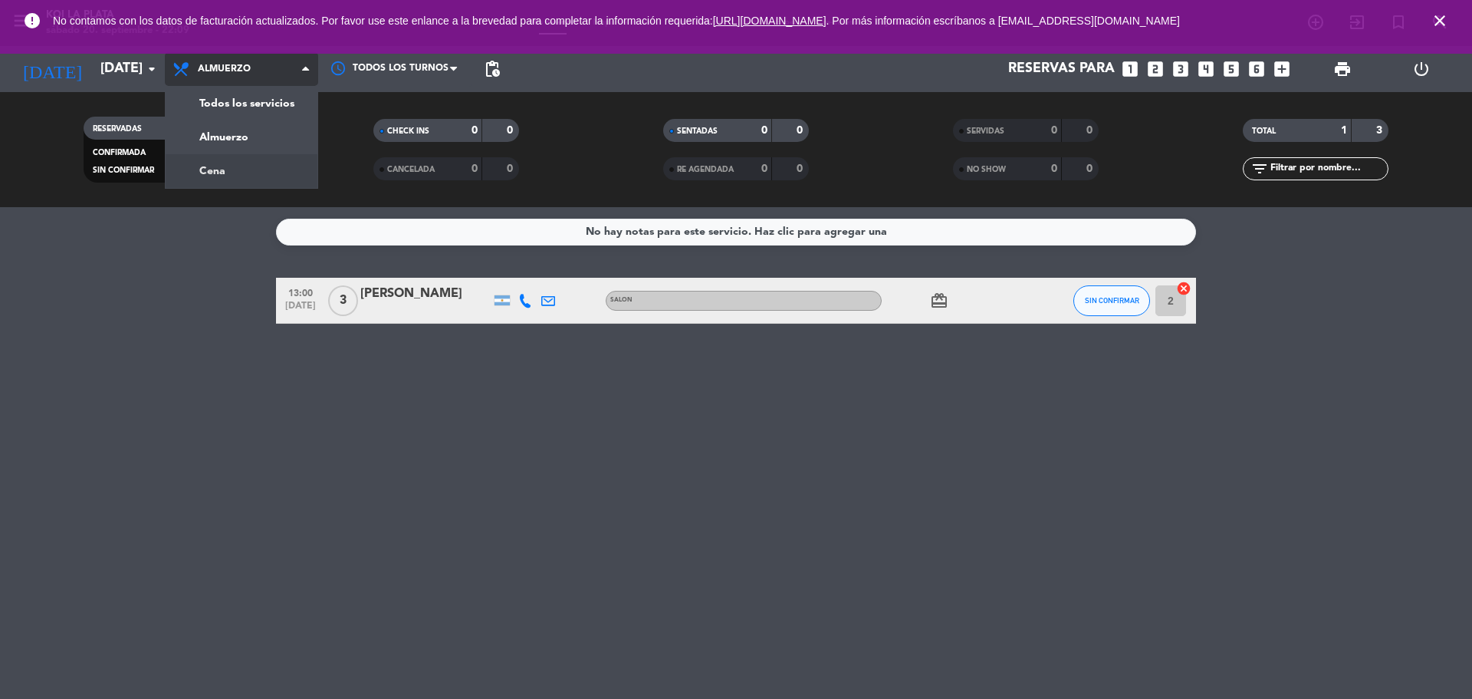
click at [219, 169] on div "menu KOI LA PLATA [DATE] 20. septiembre - 22:09 Mis reservas Mapa de mesas Disp…" at bounding box center [736, 103] width 1472 height 207
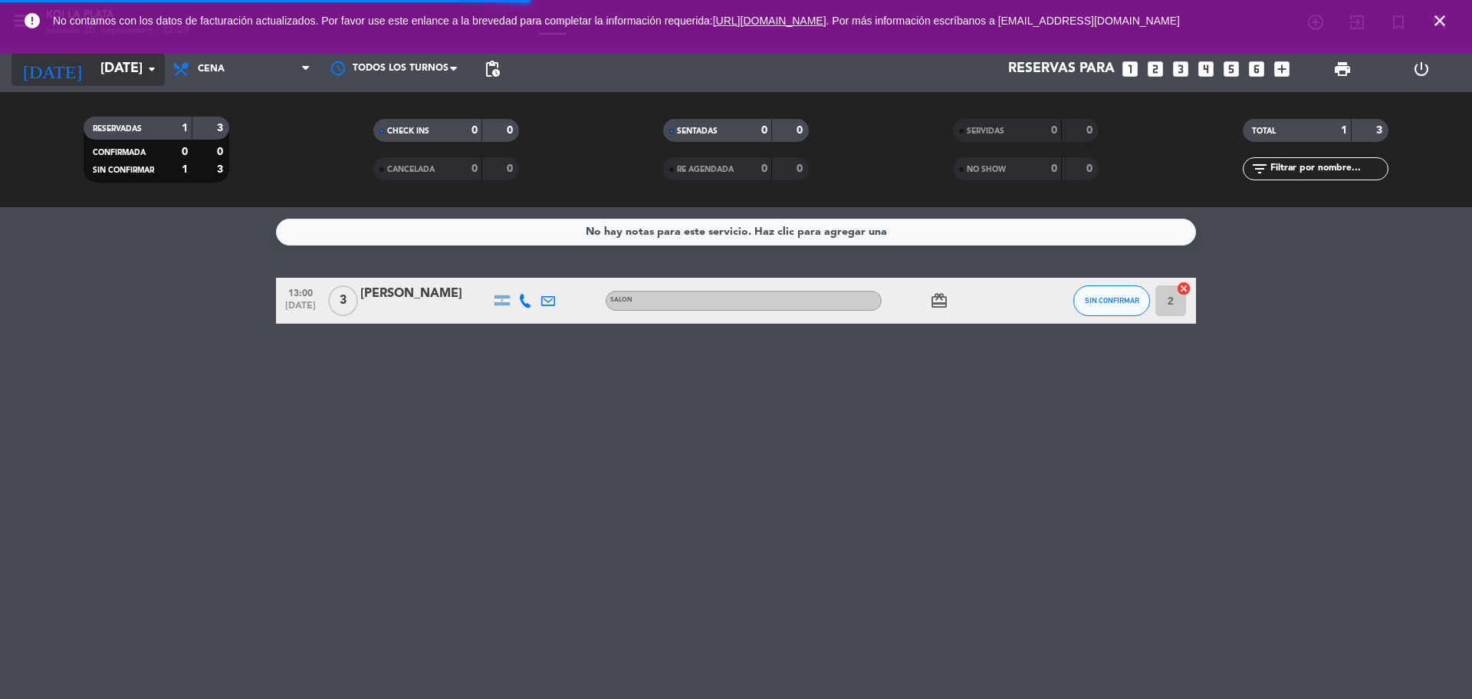
click at [93, 77] on input "[DATE]" at bounding box center [182, 69] width 178 height 31
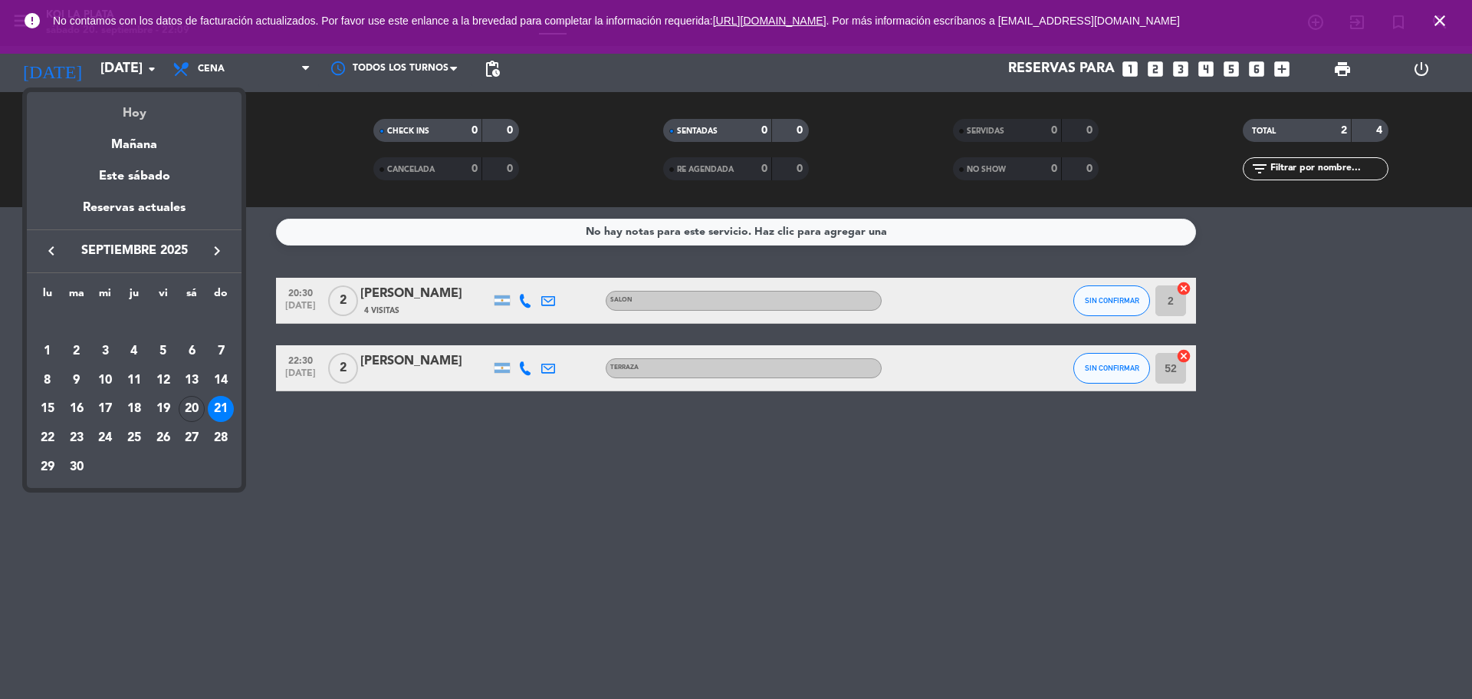
click at [135, 120] on div "Hoy" at bounding box center [134, 107] width 215 height 31
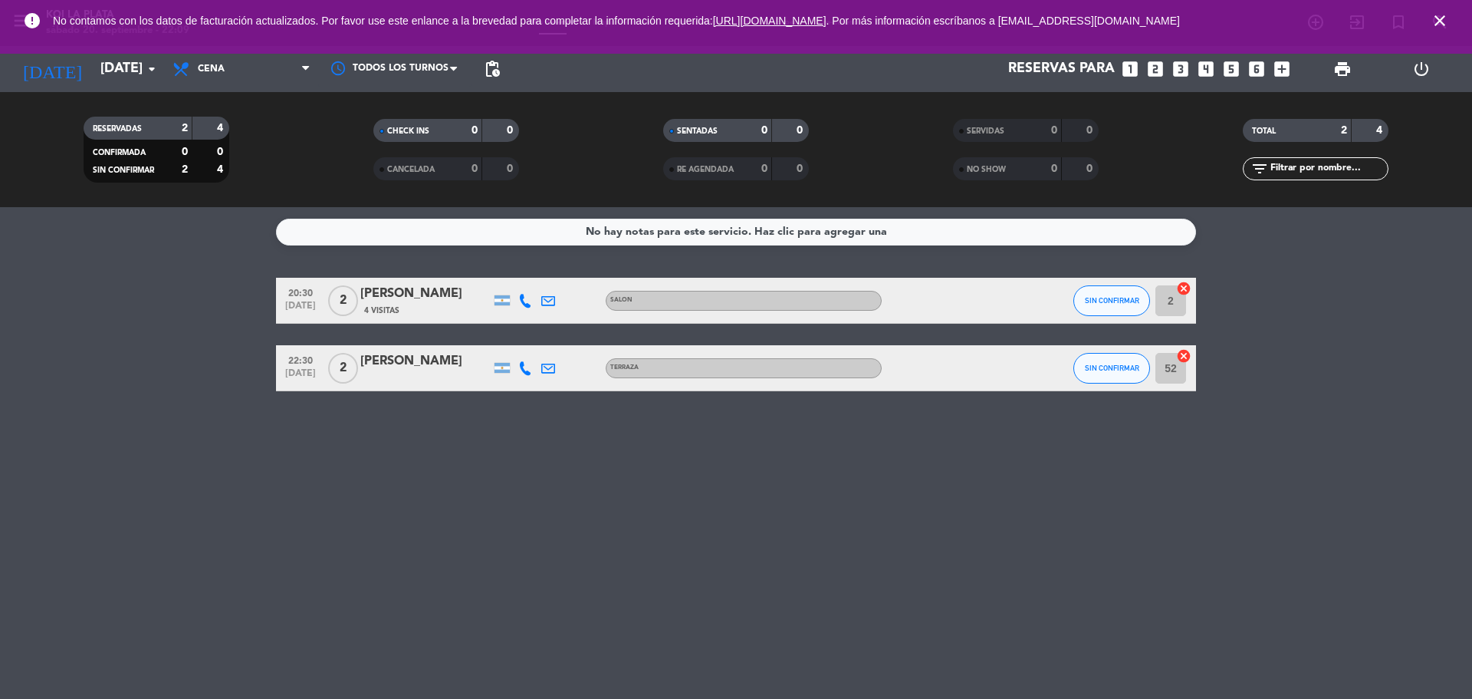
type input "[DATE]"
